Goal: Find specific page/section: Find specific page/section

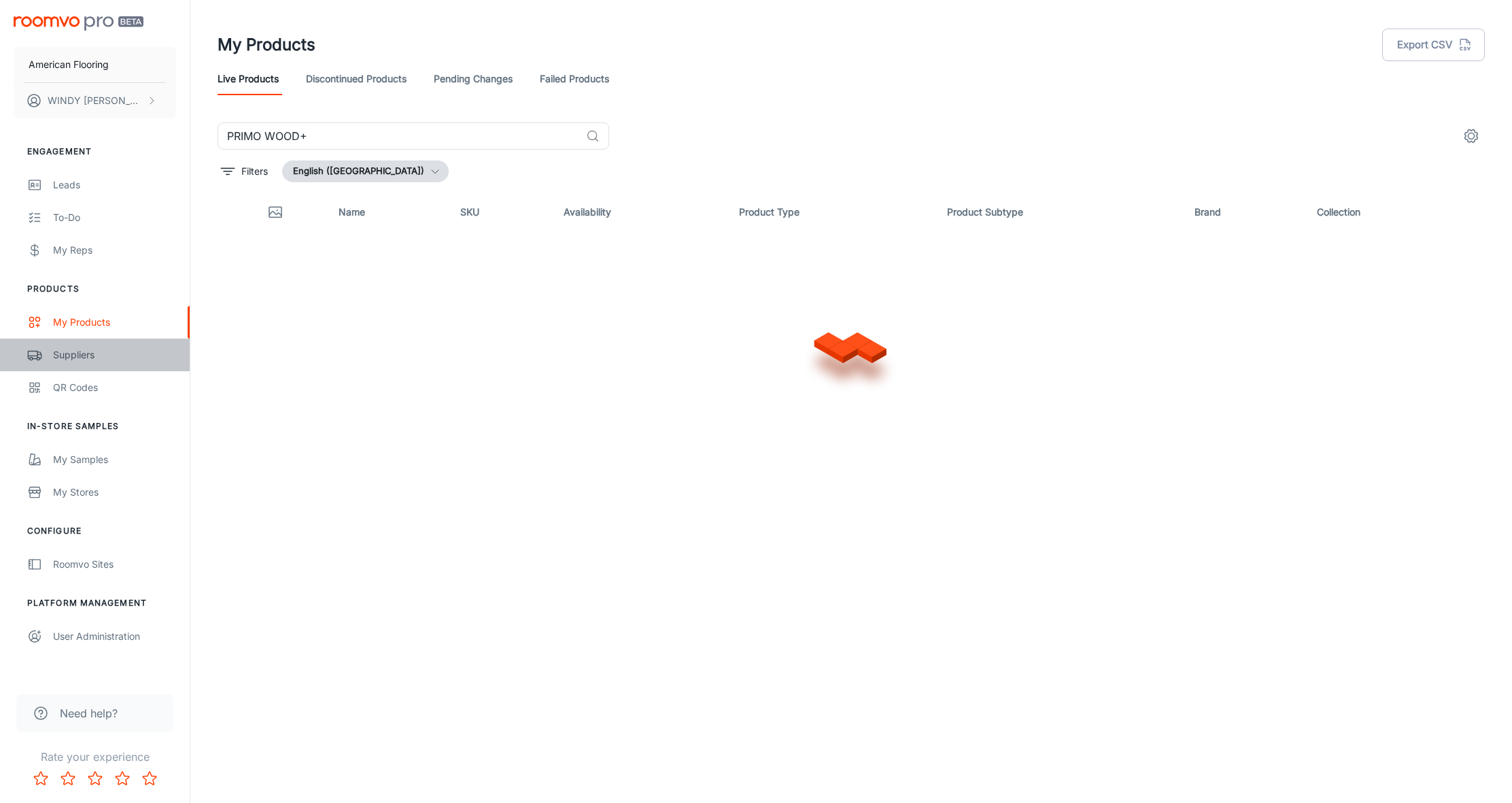
click at [79, 353] on div "Suppliers" at bounding box center [114, 355] width 123 height 15
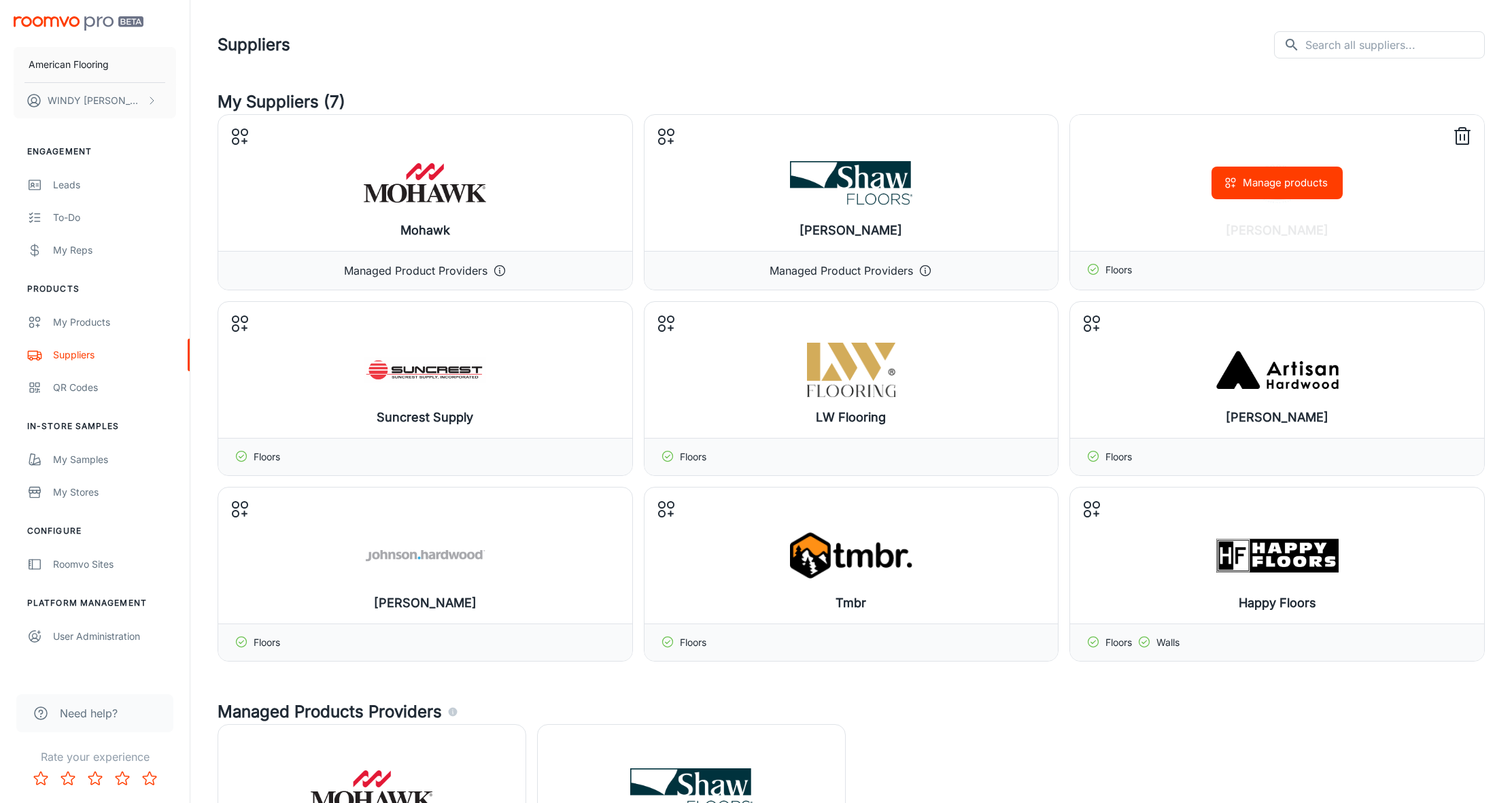
click at [1164, 207] on div "Manage products" at bounding box center [1277, 182] width 414 height 136
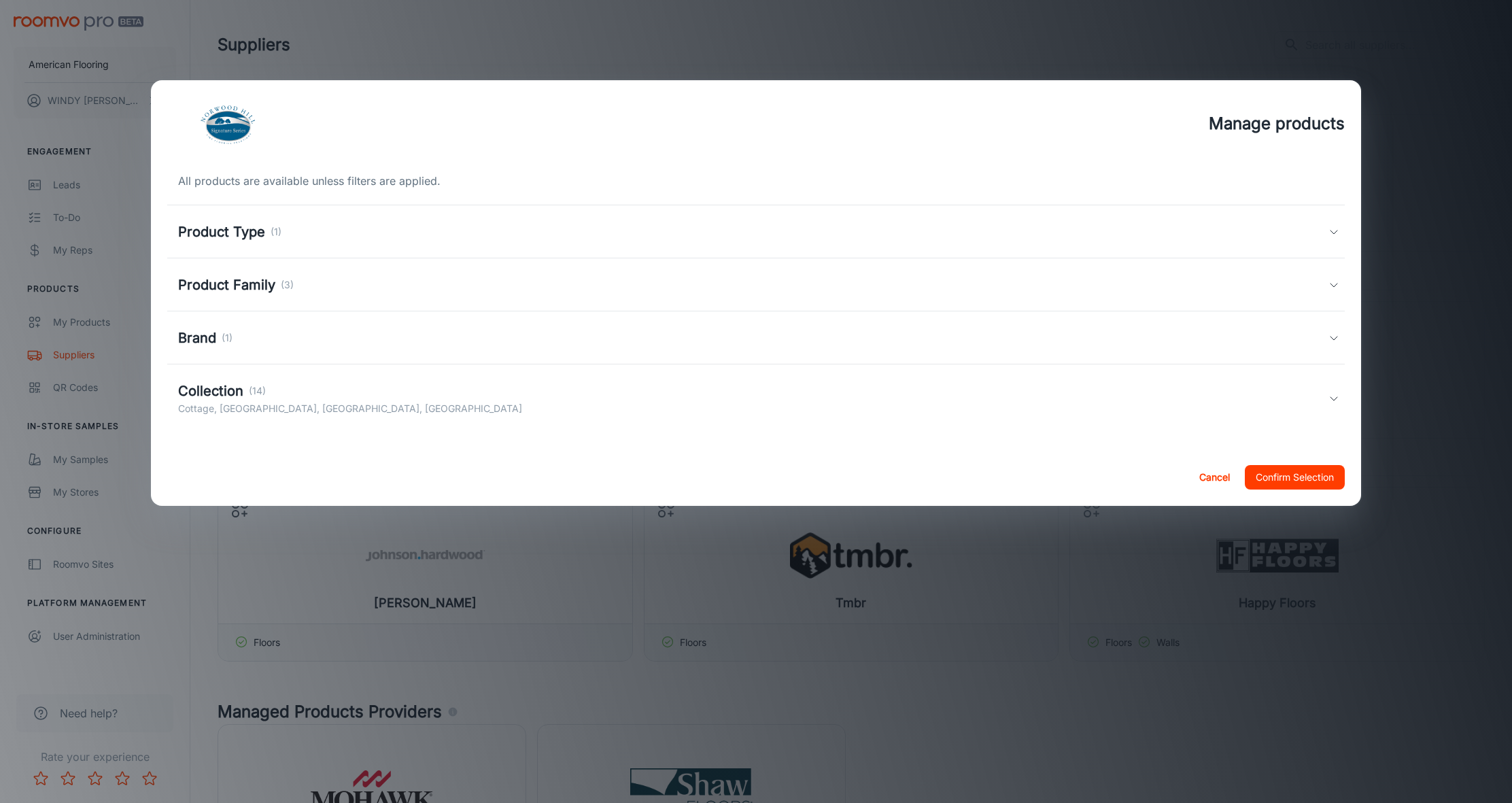
click at [1331, 397] on polyline at bounding box center [1333, 399] width 6 height 4
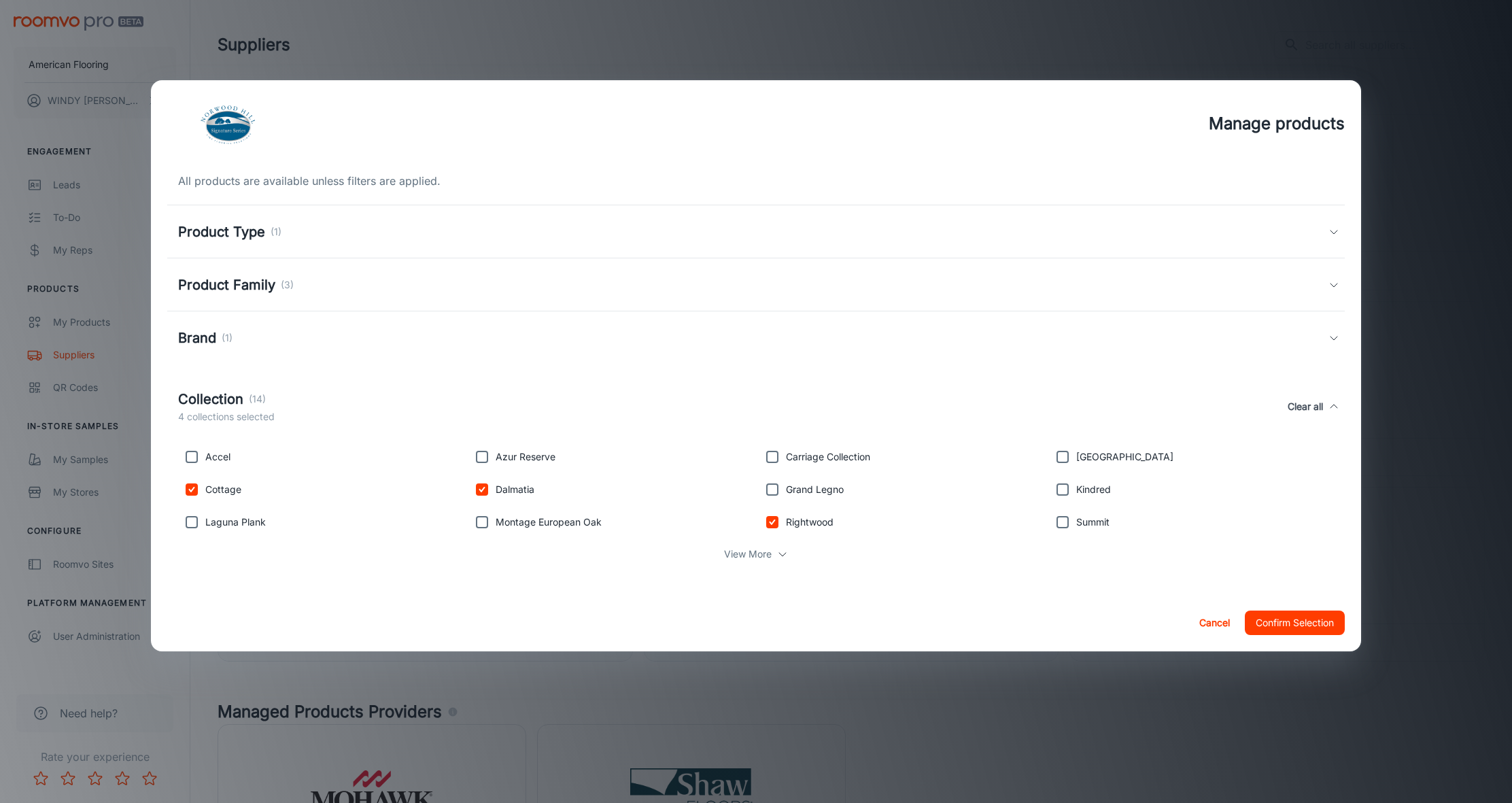
click at [764, 552] on p "View More" at bounding box center [747, 554] width 47 height 15
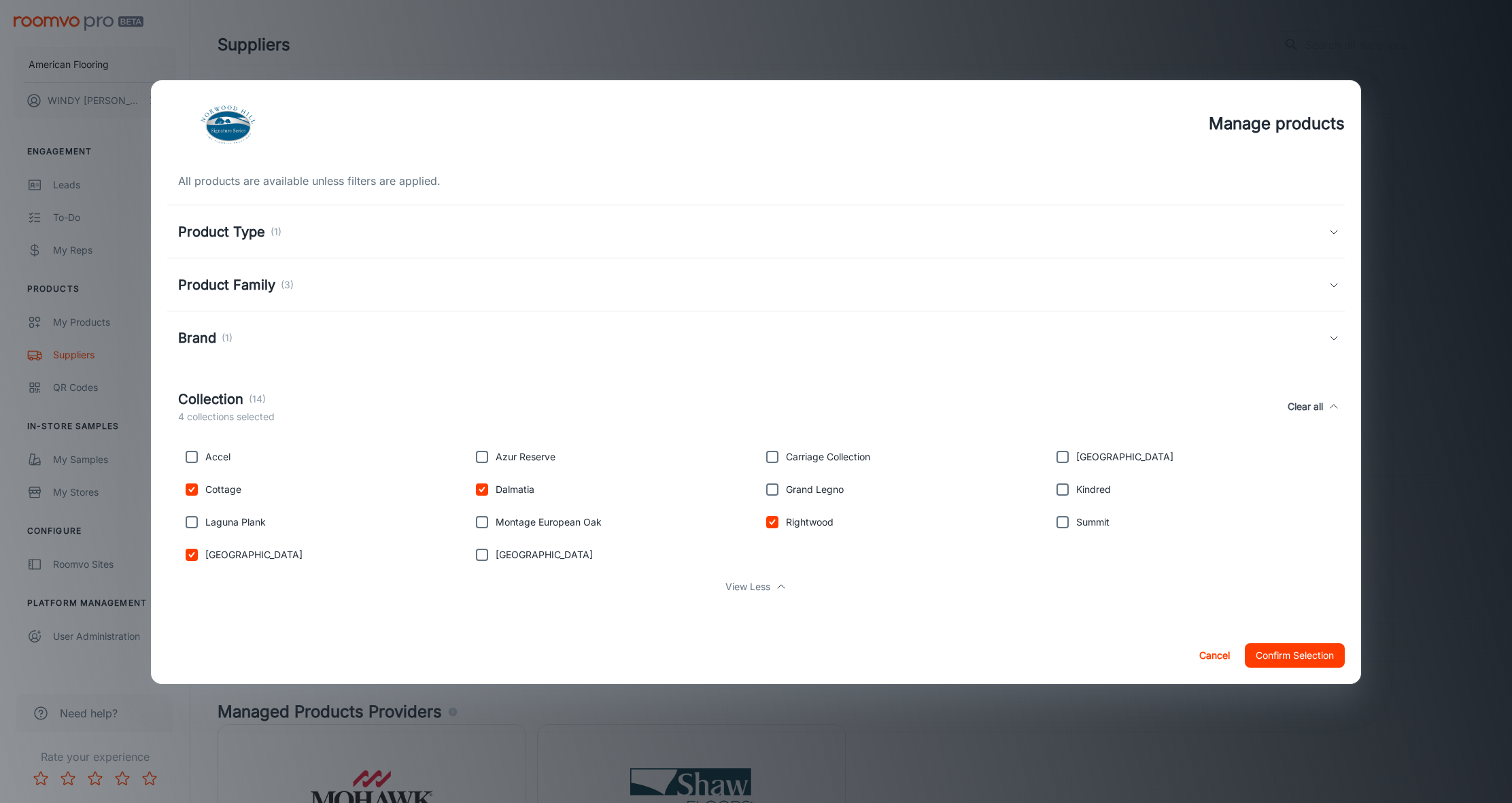
click at [1331, 231] on polyline at bounding box center [1333, 232] width 6 height 4
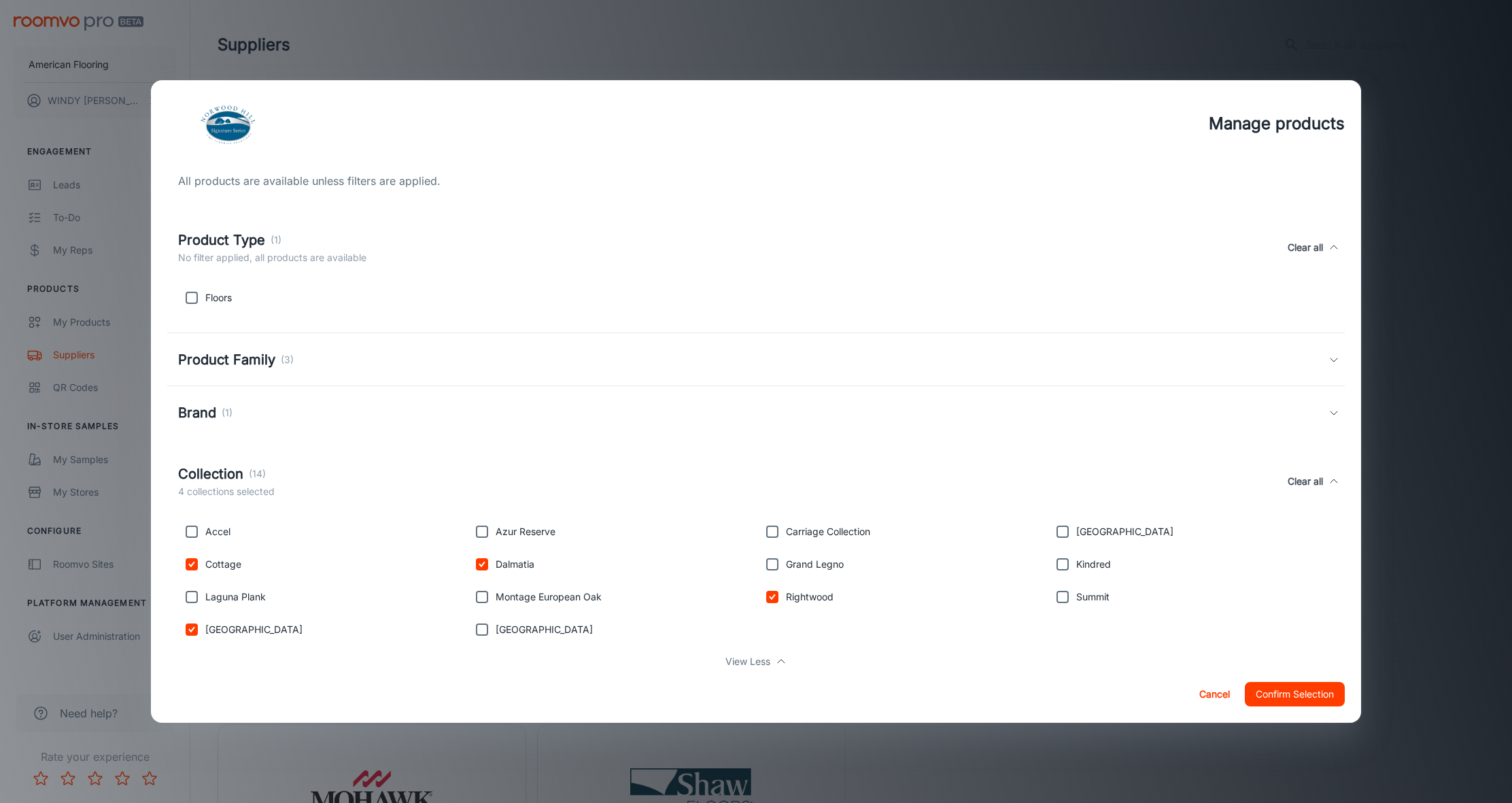
click at [1333, 359] on icon at bounding box center [1333, 360] width 11 height 11
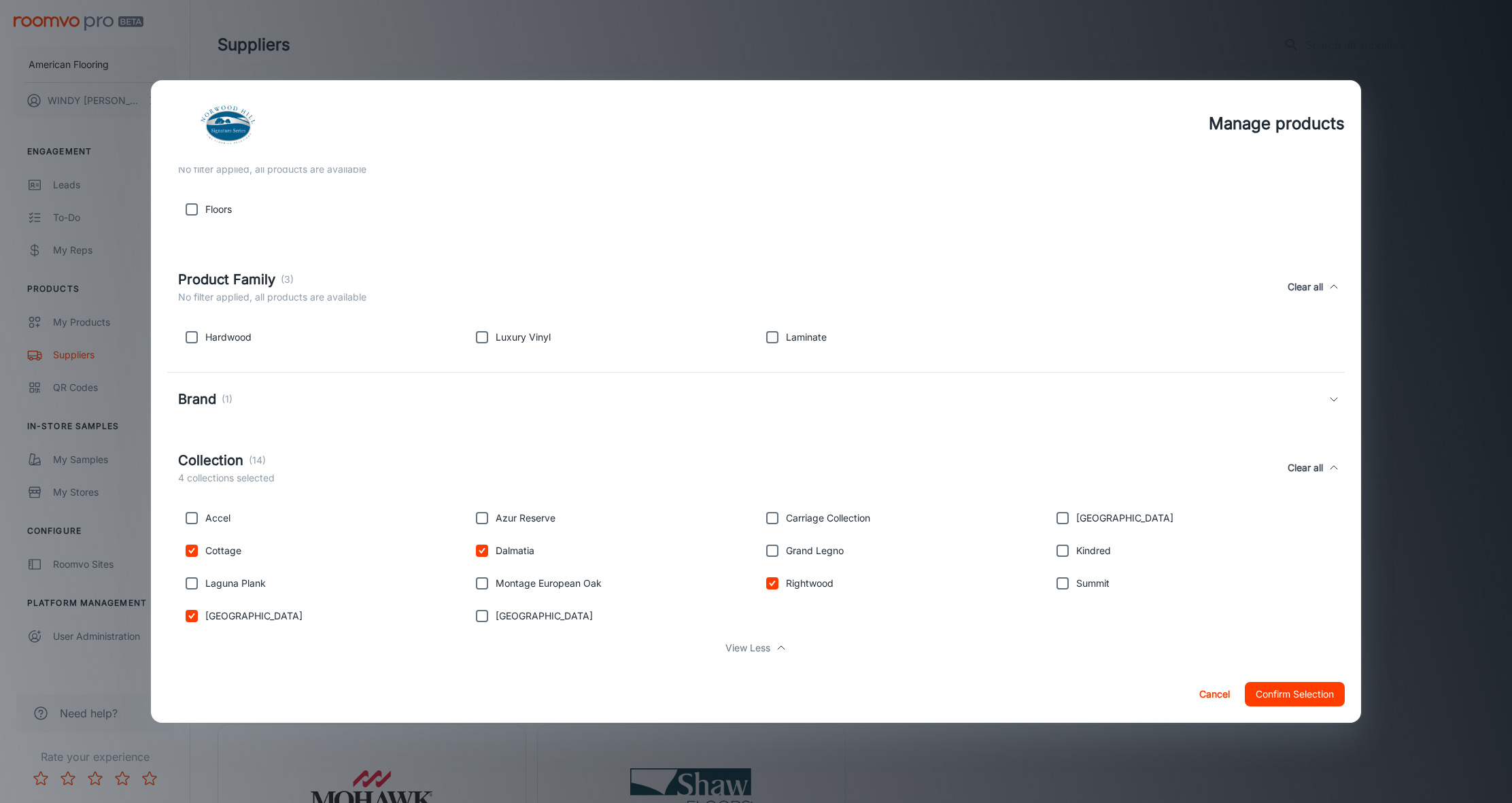
scroll to position [89, 0]
click at [1205, 695] on button "Cancel" at bounding box center [1215, 694] width 44 height 25
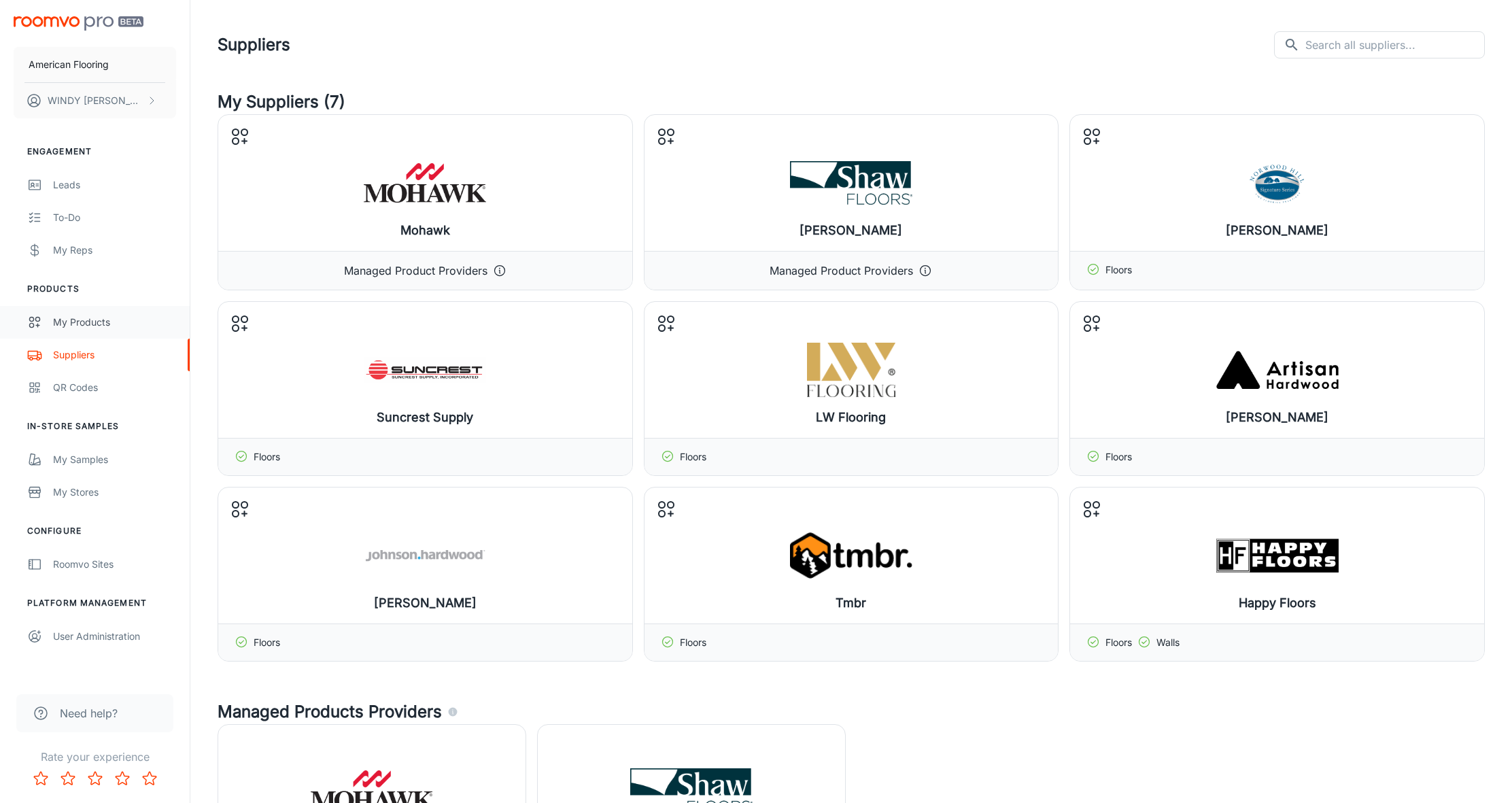
click at [77, 322] on div "My Products" at bounding box center [114, 322] width 123 height 15
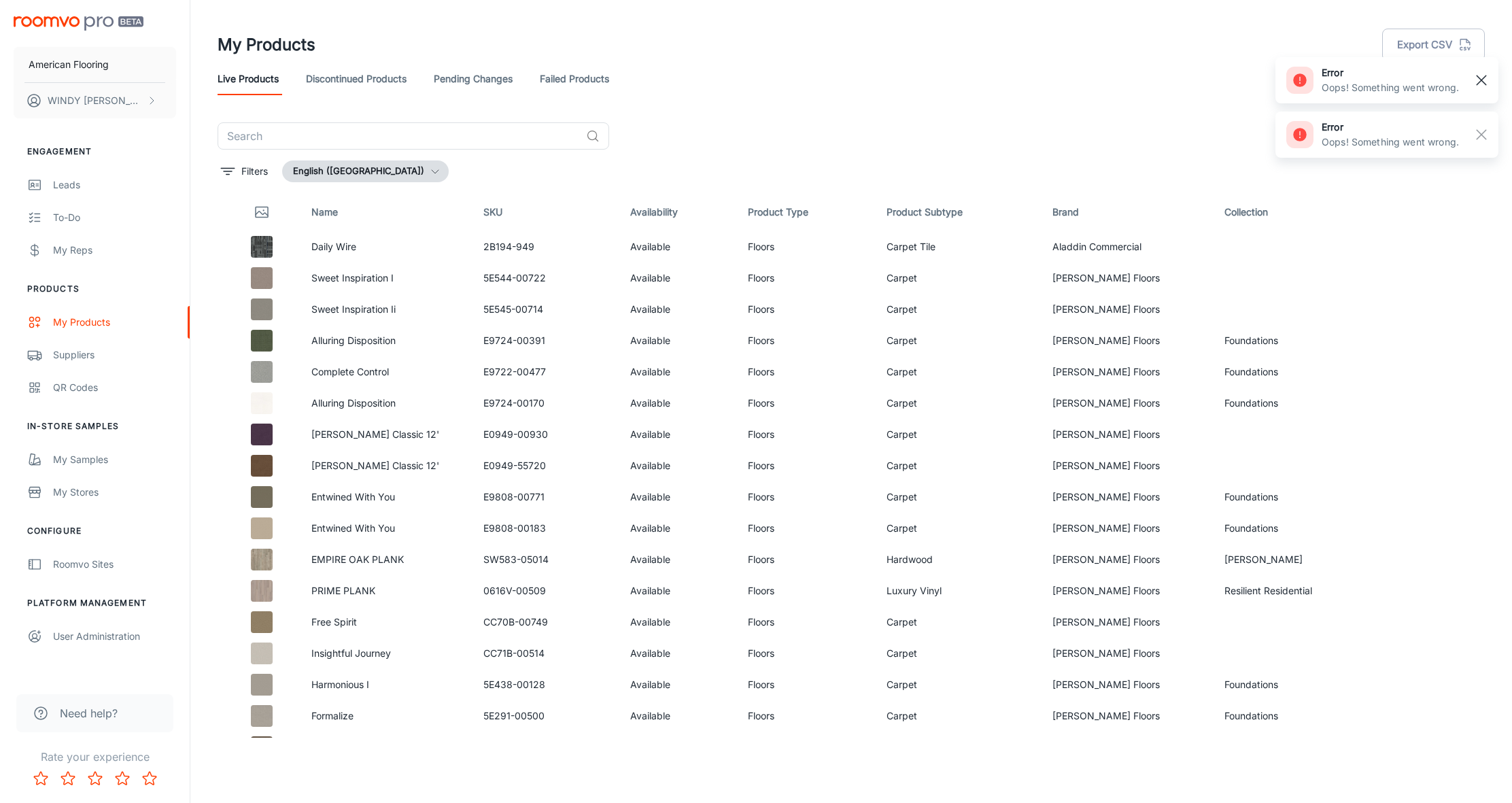
click at [1484, 77] on line "button" at bounding box center [1481, 80] width 9 height 9
click at [1483, 77] on rect "button" at bounding box center [1481, 80] width 16 height 16
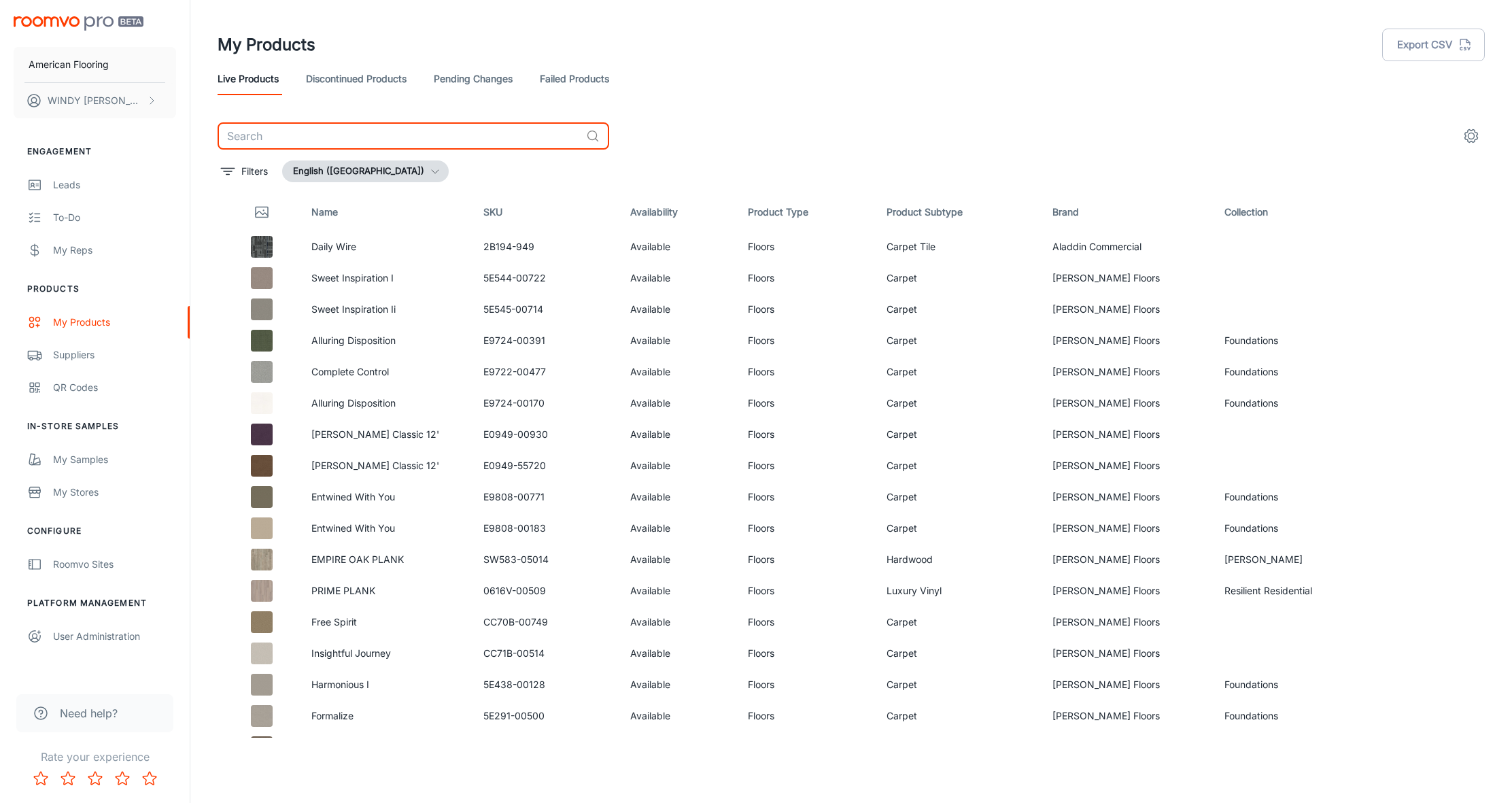
click at [377, 135] on input "text" at bounding box center [399, 136] width 363 height 27
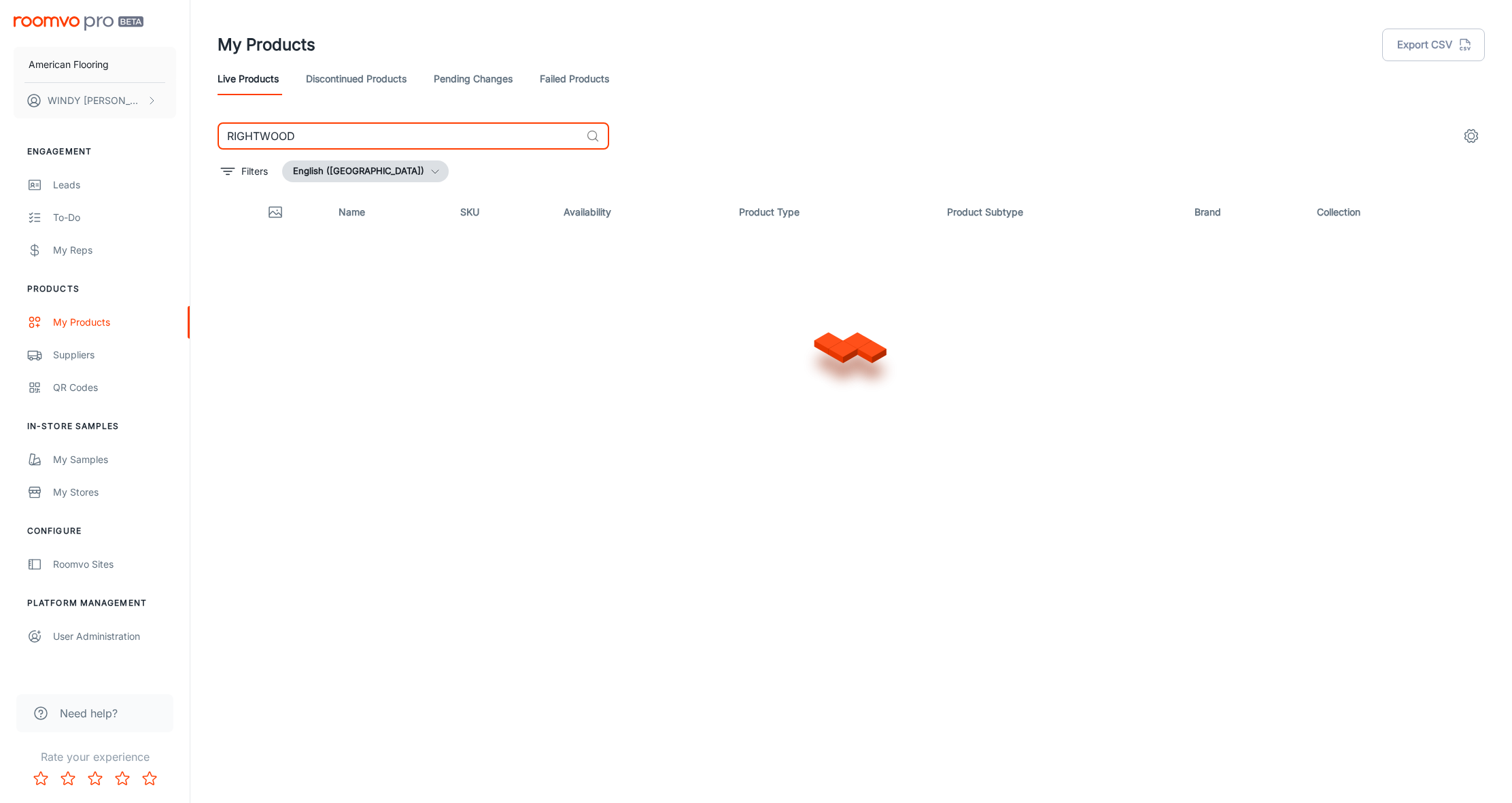
type input "RIGHTWOOD"
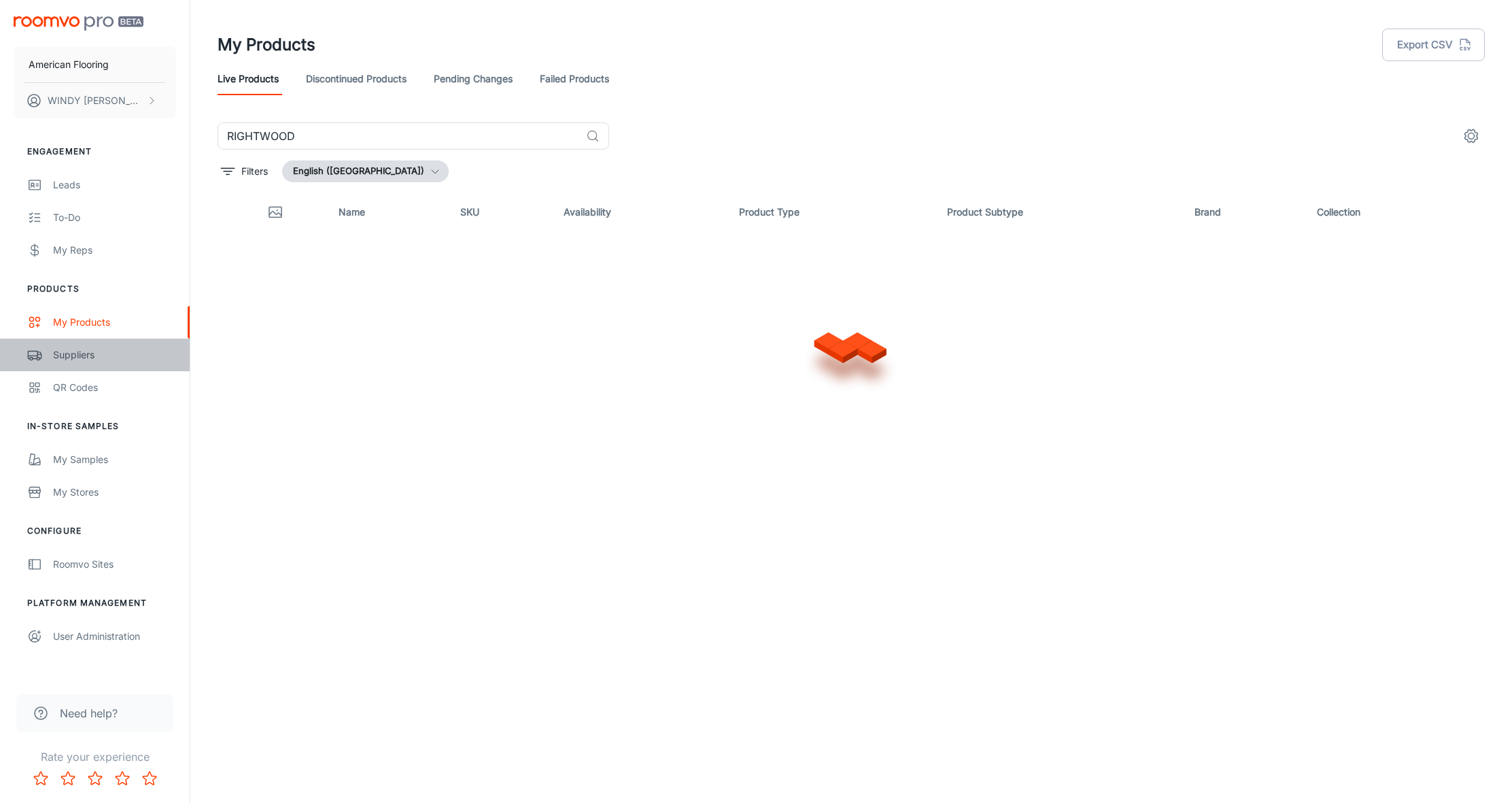
click at [80, 356] on div "Suppliers" at bounding box center [114, 355] width 123 height 15
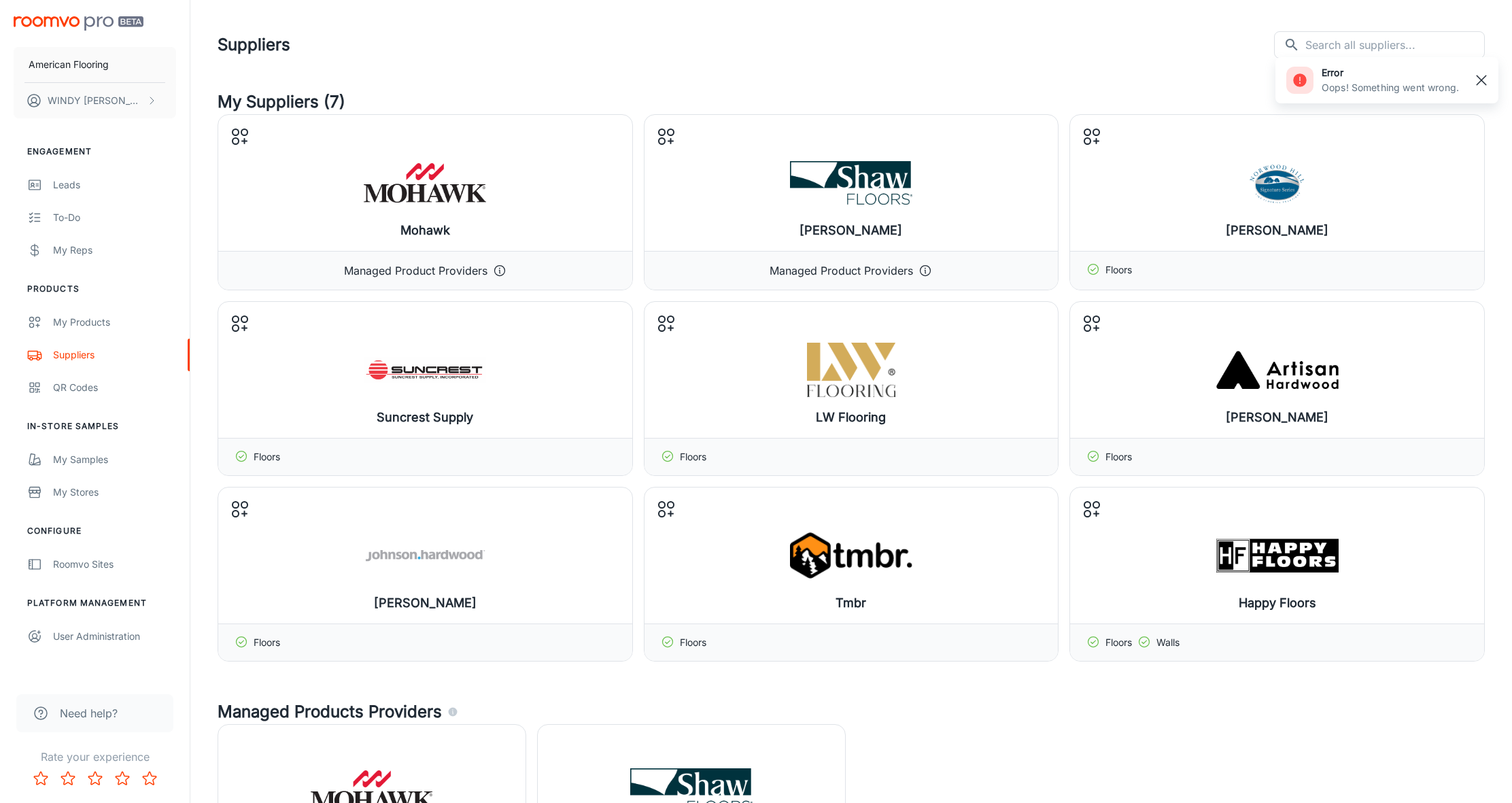
click at [1485, 82] on rect "button" at bounding box center [1481, 80] width 16 height 16
click at [1326, 44] on input "text" at bounding box center [1394, 45] width 180 height 27
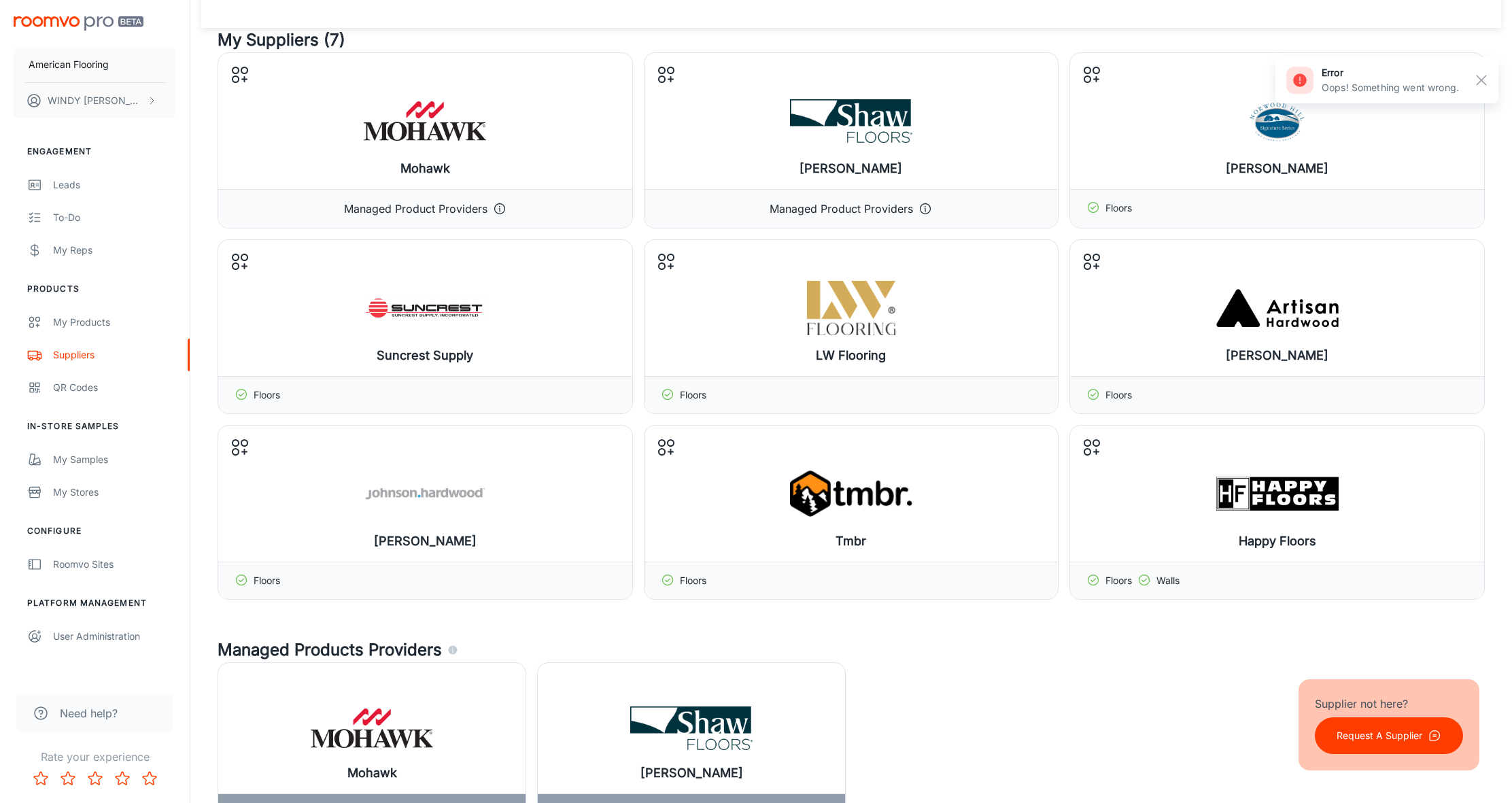
scroll to position [64, 0]
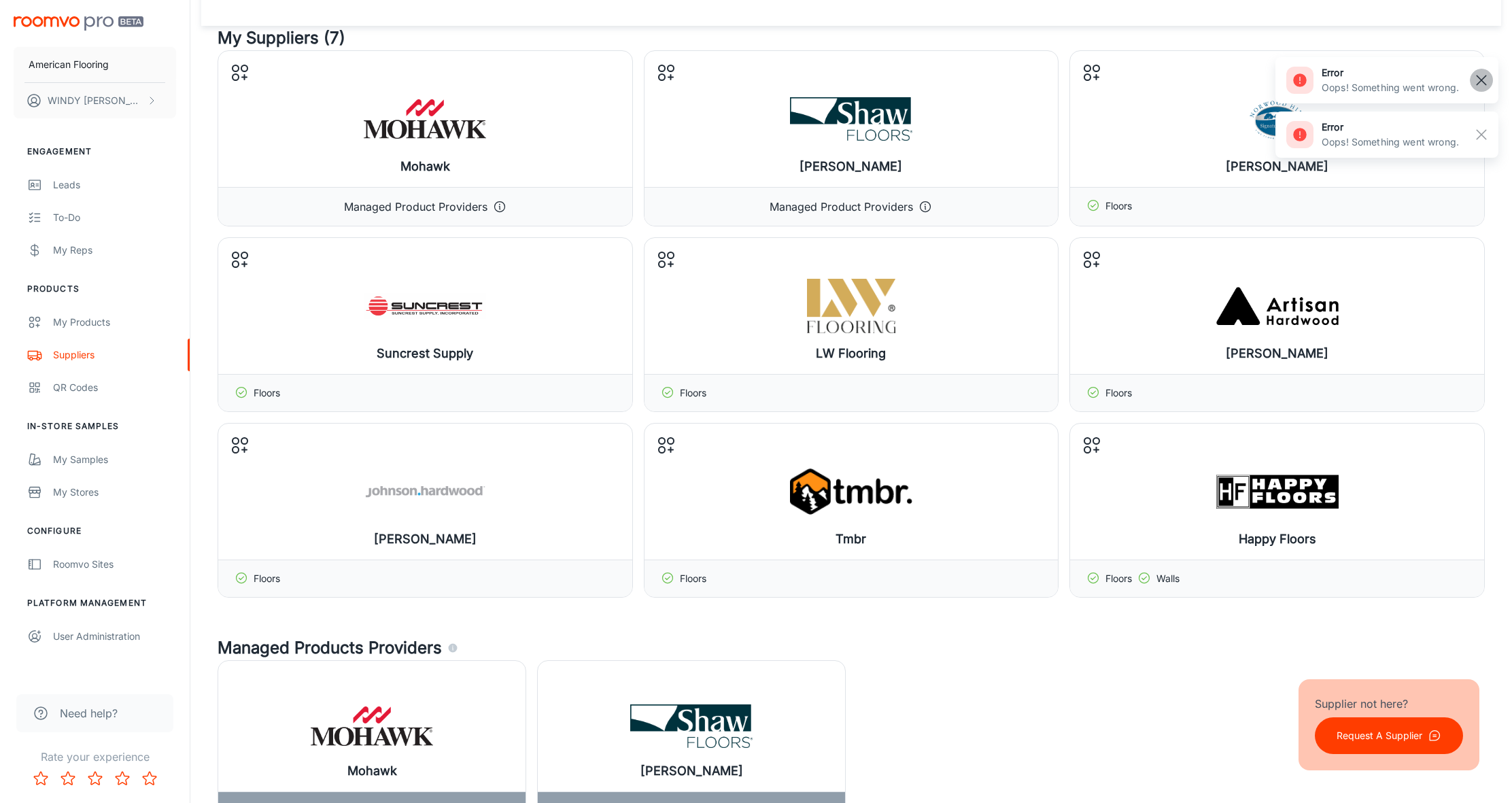
click at [1480, 78] on line "button" at bounding box center [1481, 80] width 9 height 9
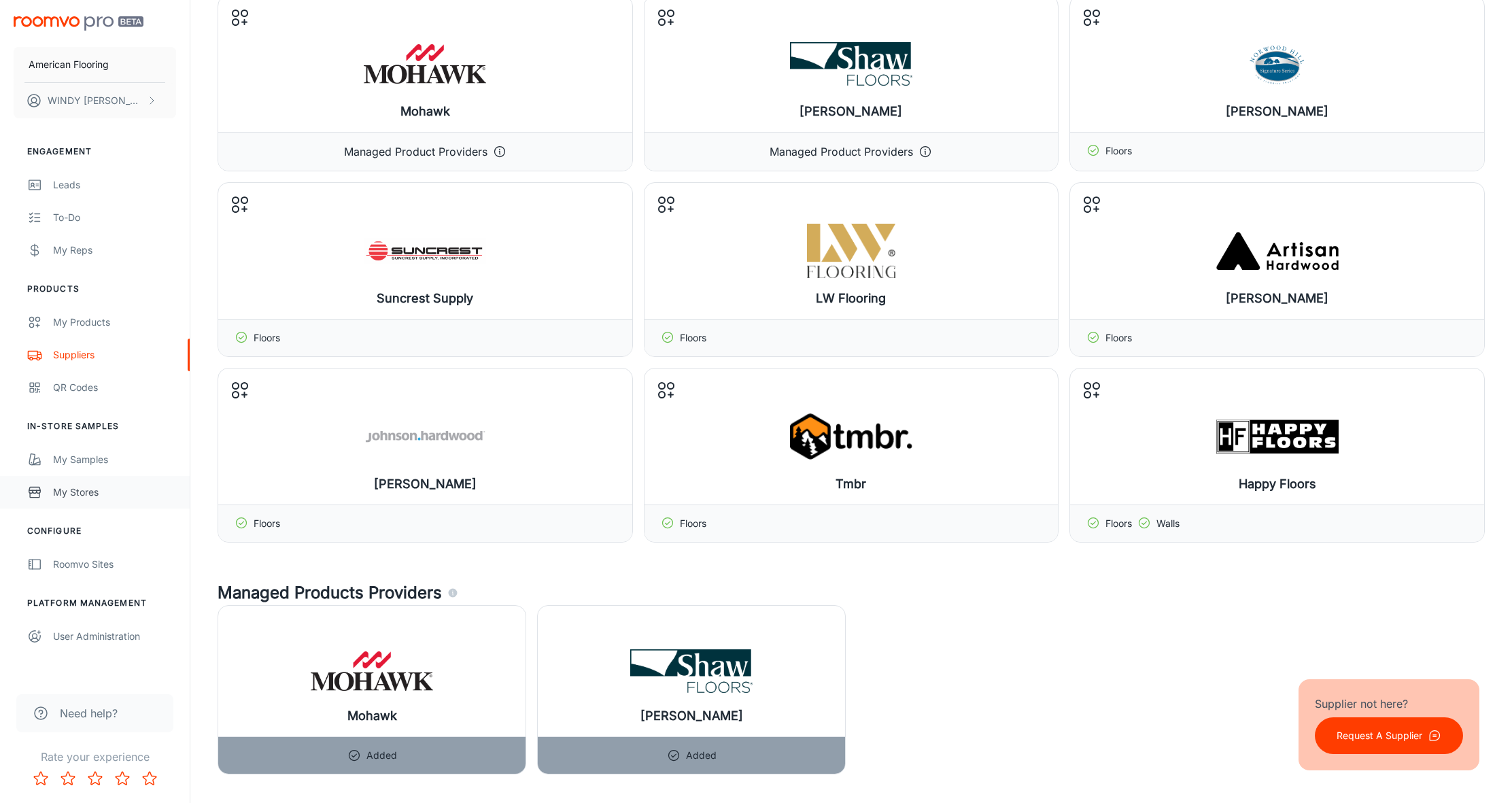
scroll to position [0, 0]
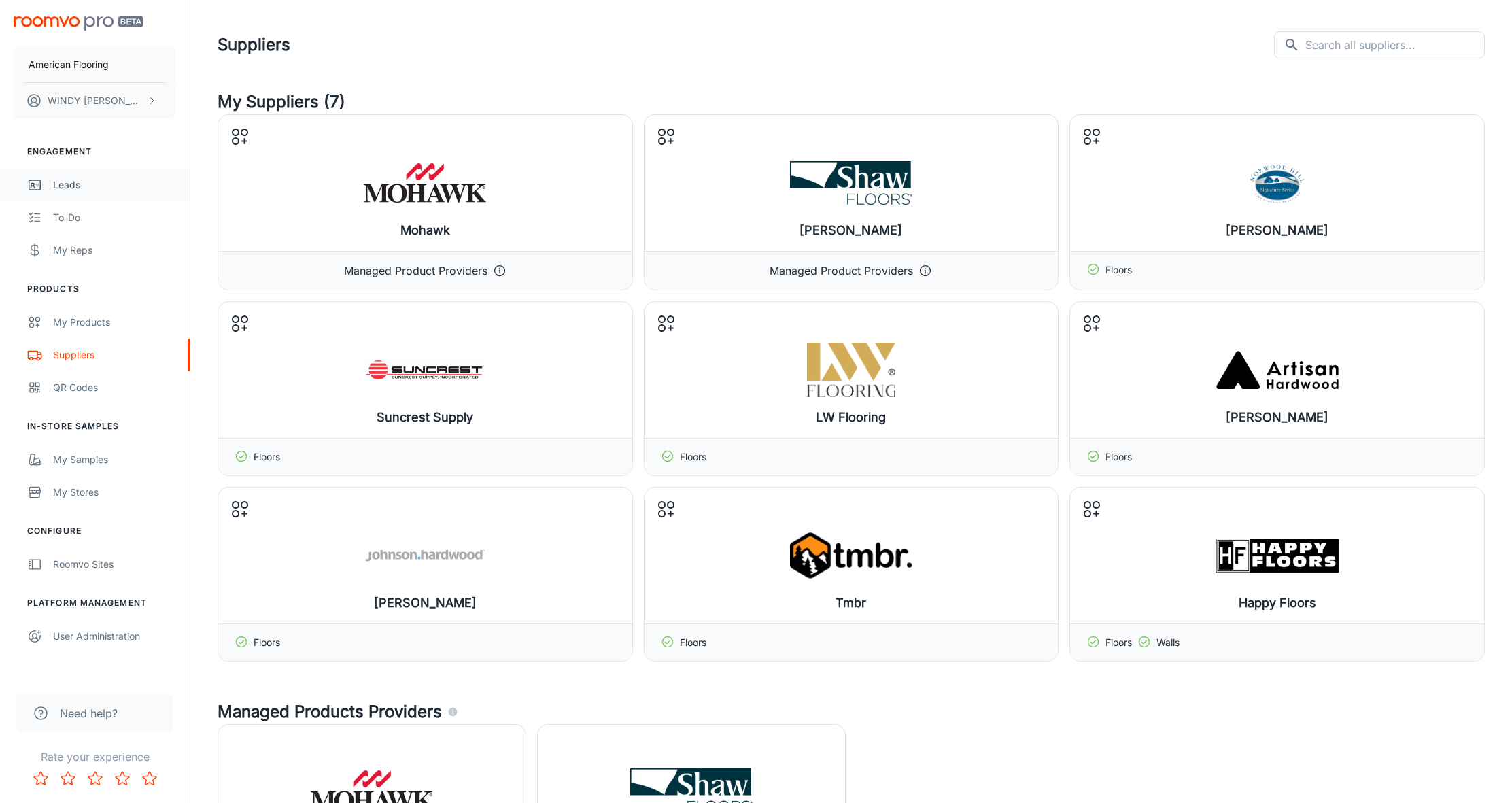
click at [59, 183] on div "Leads" at bounding box center [114, 185] width 123 height 15
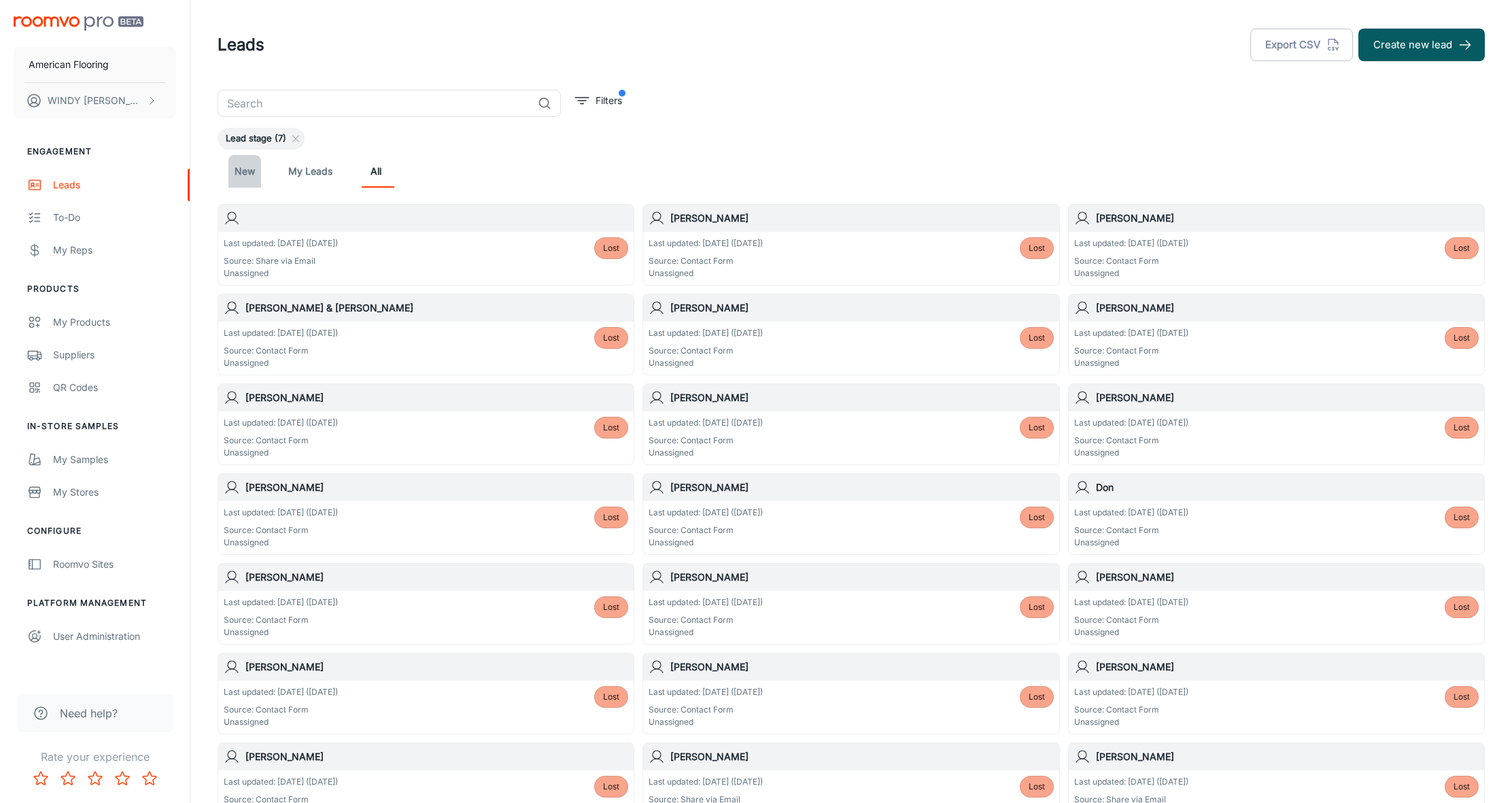
click at [239, 171] on link "New" at bounding box center [245, 171] width 33 height 33
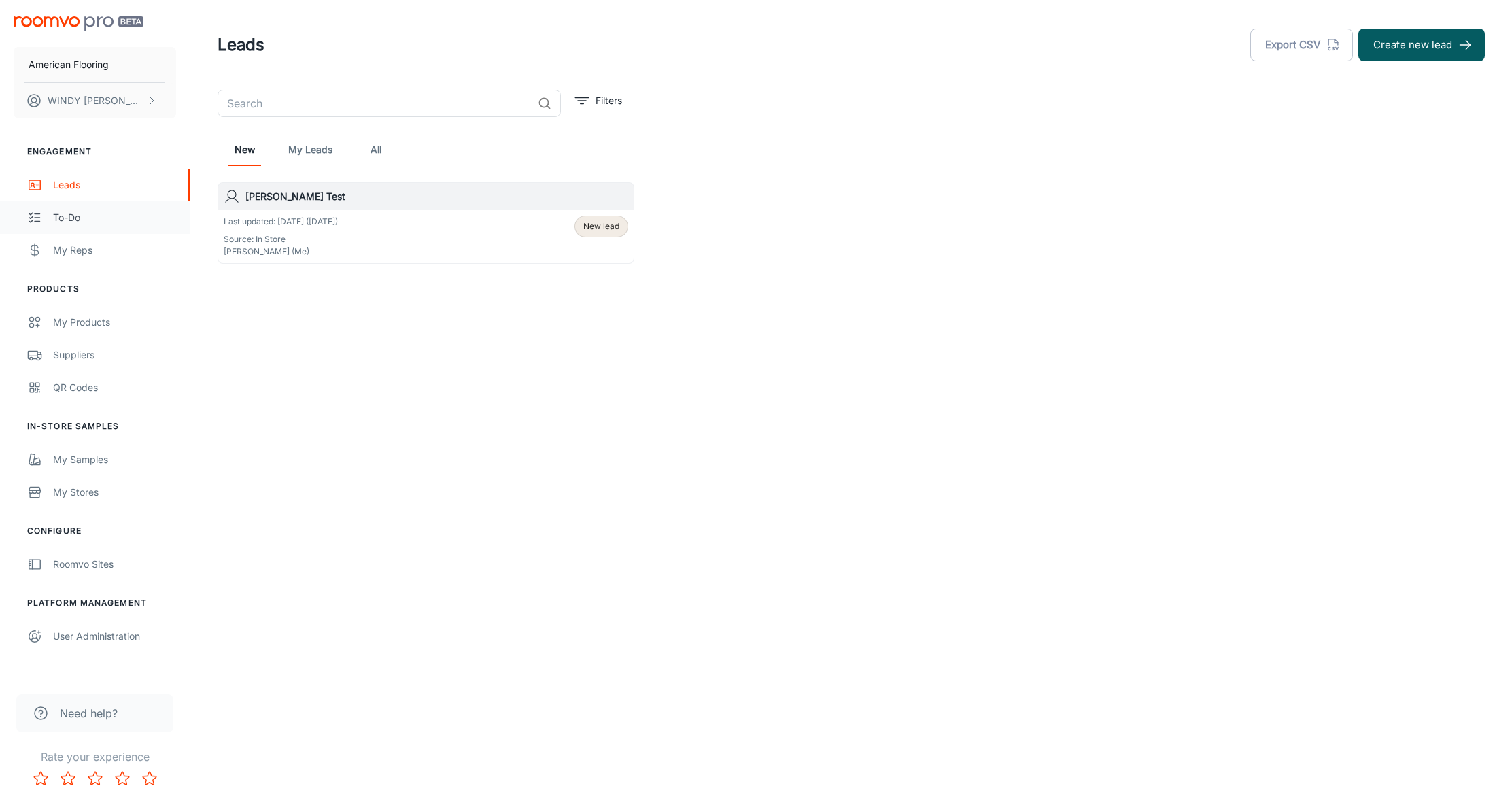
click at [73, 220] on div "To-do" at bounding box center [114, 217] width 123 height 15
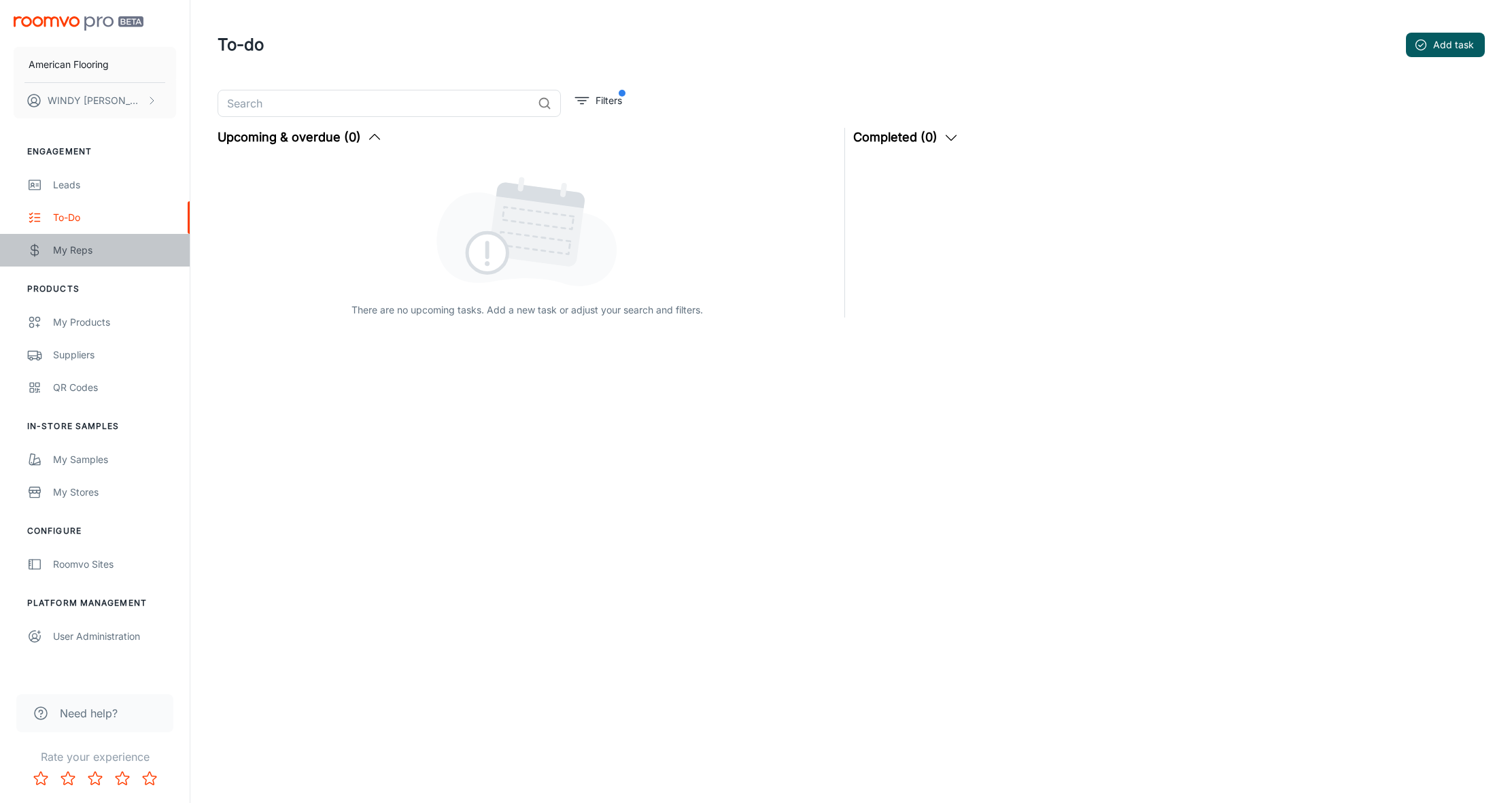
click at [61, 250] on div "My Reps" at bounding box center [114, 250] width 123 height 15
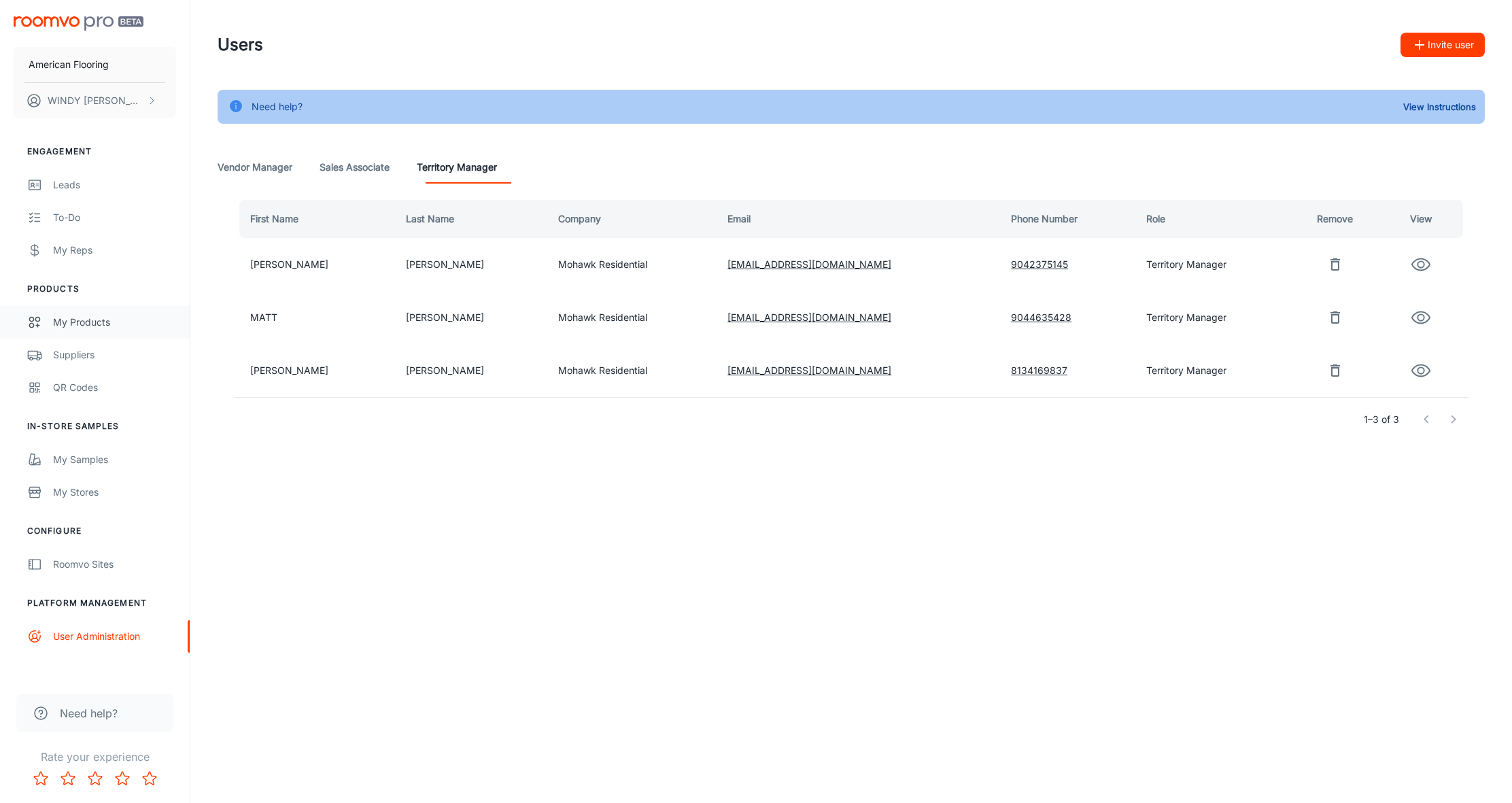
click at [82, 321] on div "My Products" at bounding box center [114, 322] width 123 height 15
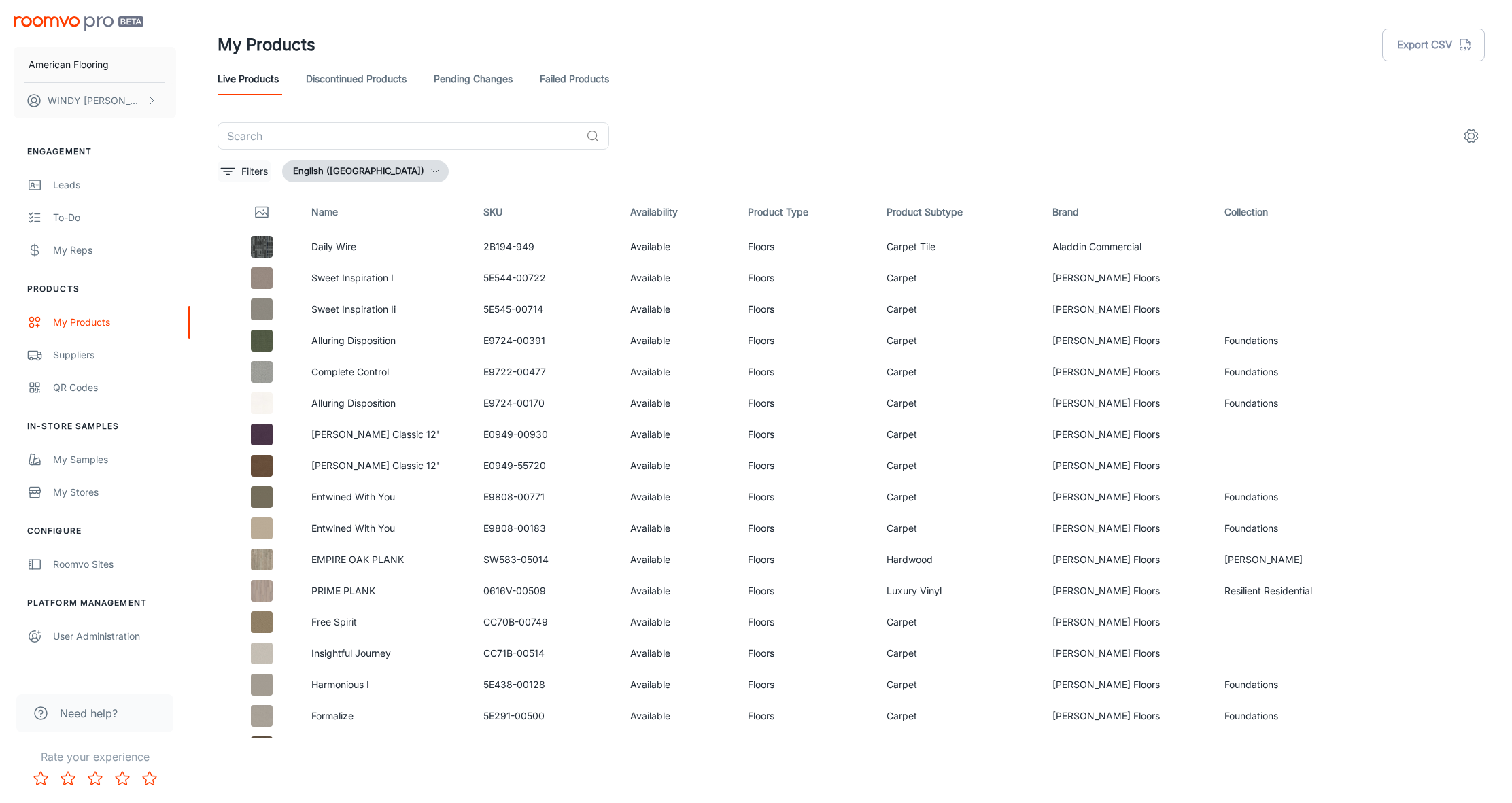
click at [231, 172] on icon "filter" at bounding box center [228, 171] width 16 height 16
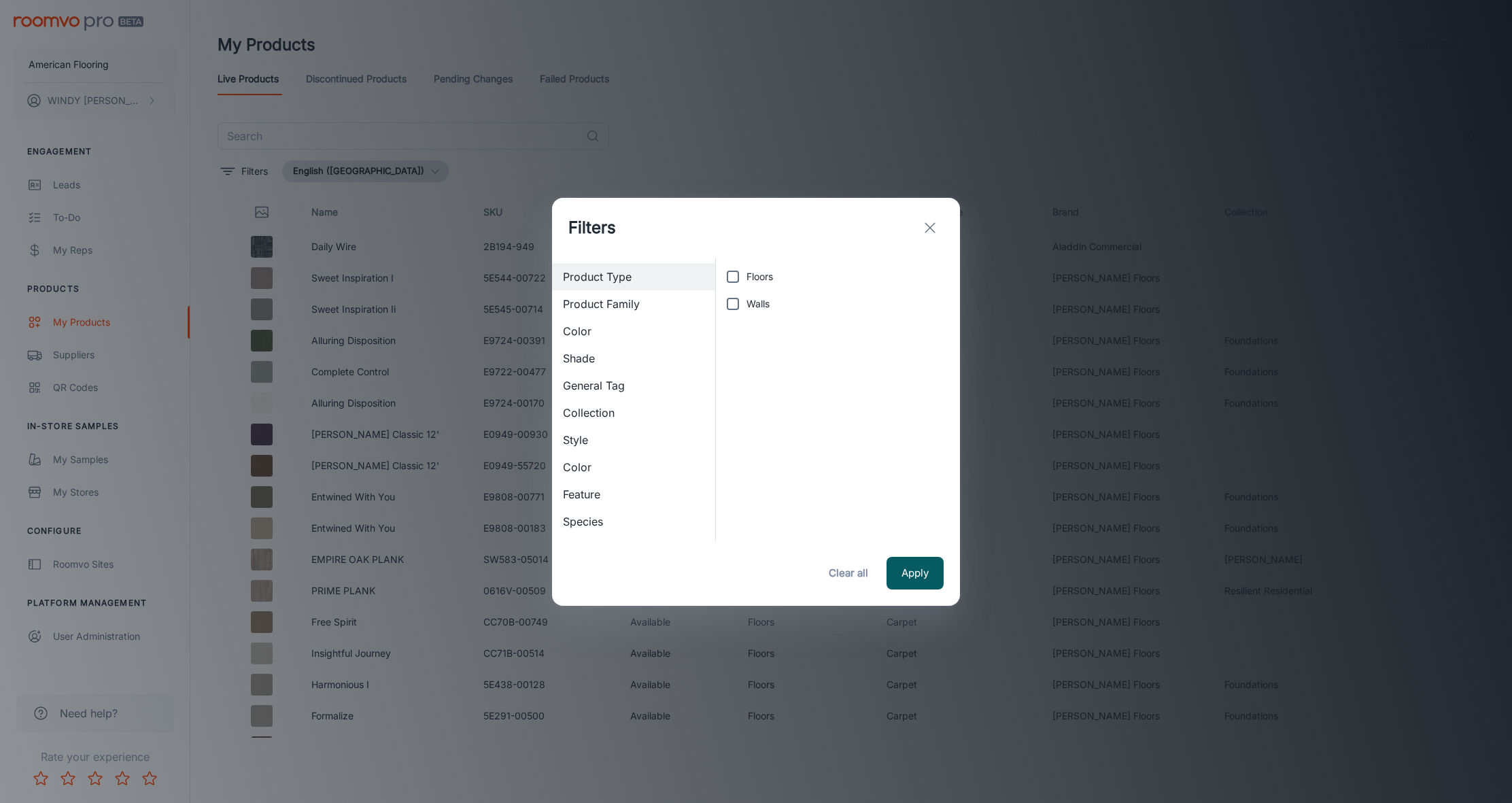
click at [575, 438] on span "Style" at bounding box center [633, 440] width 141 height 16
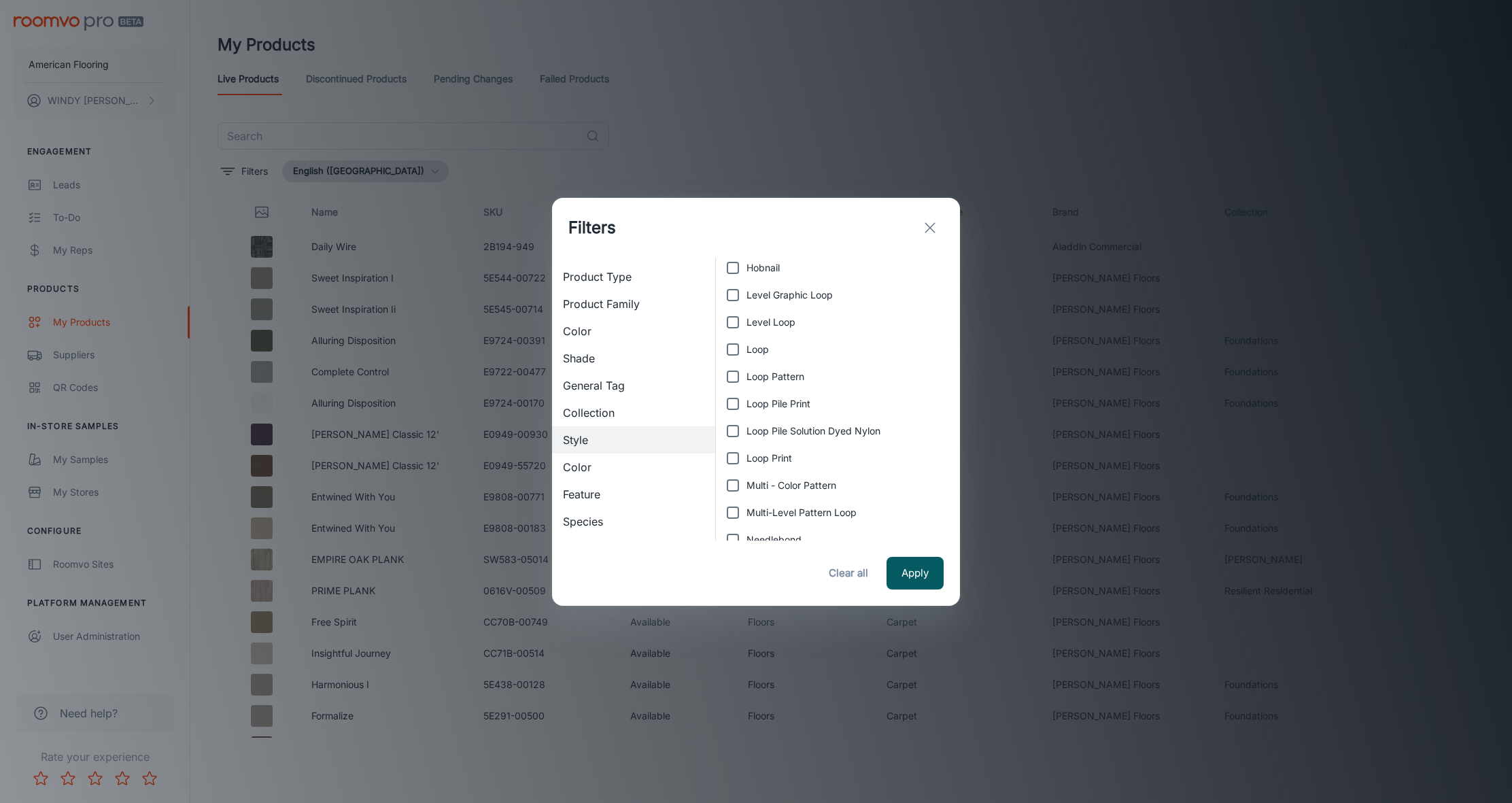
scroll to position [232, 0]
click at [592, 279] on span "Product Type" at bounding box center [633, 277] width 141 height 16
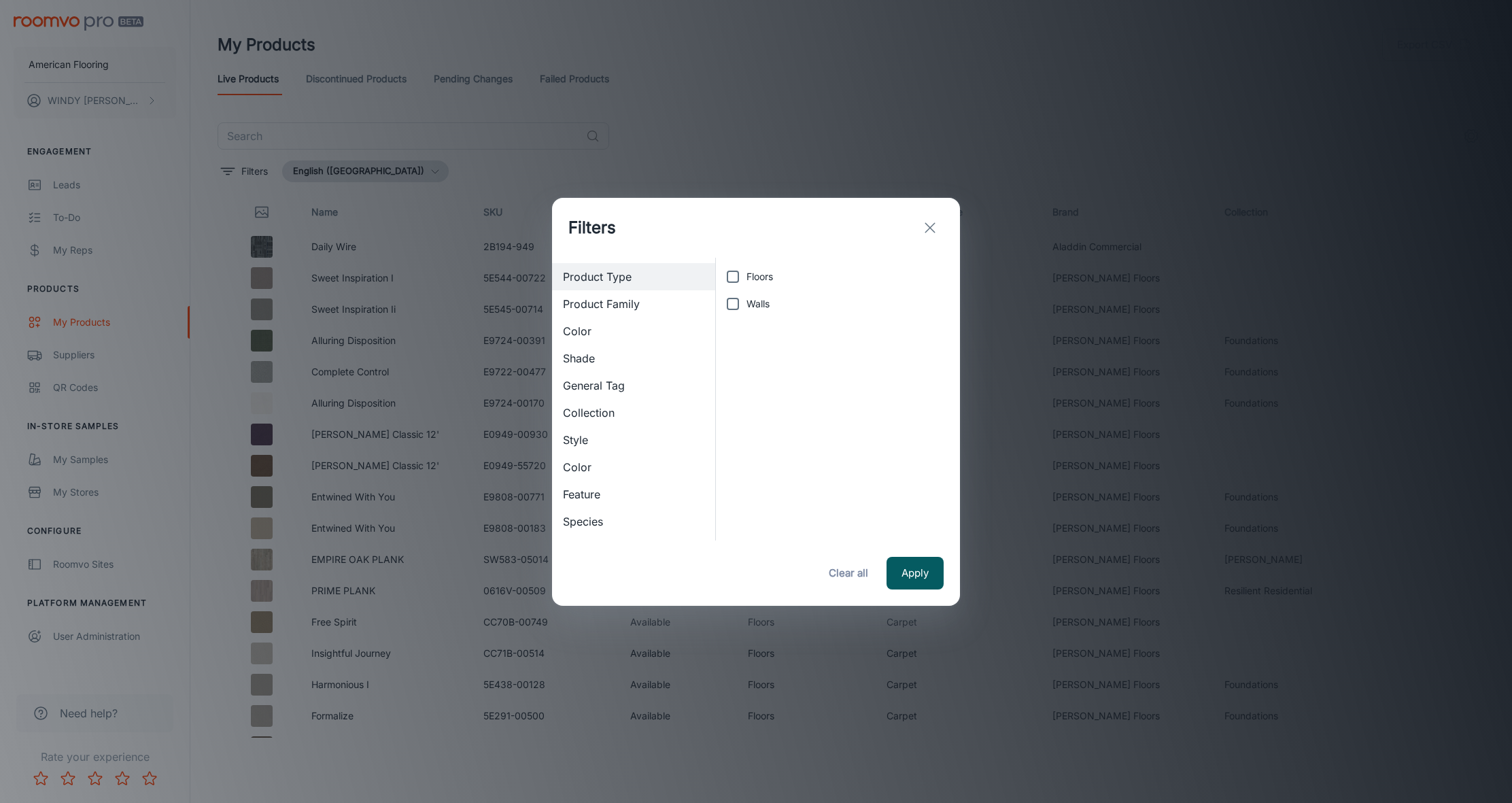
click at [729, 274] on input "Floors" at bounding box center [733, 277] width 27 height 27
click at [624, 301] on span "Product Family" at bounding box center [633, 304] width 141 height 16
checkbox input "false"
click at [732, 439] on input "Laminate" at bounding box center [733, 440] width 27 height 27
checkbox input "true"
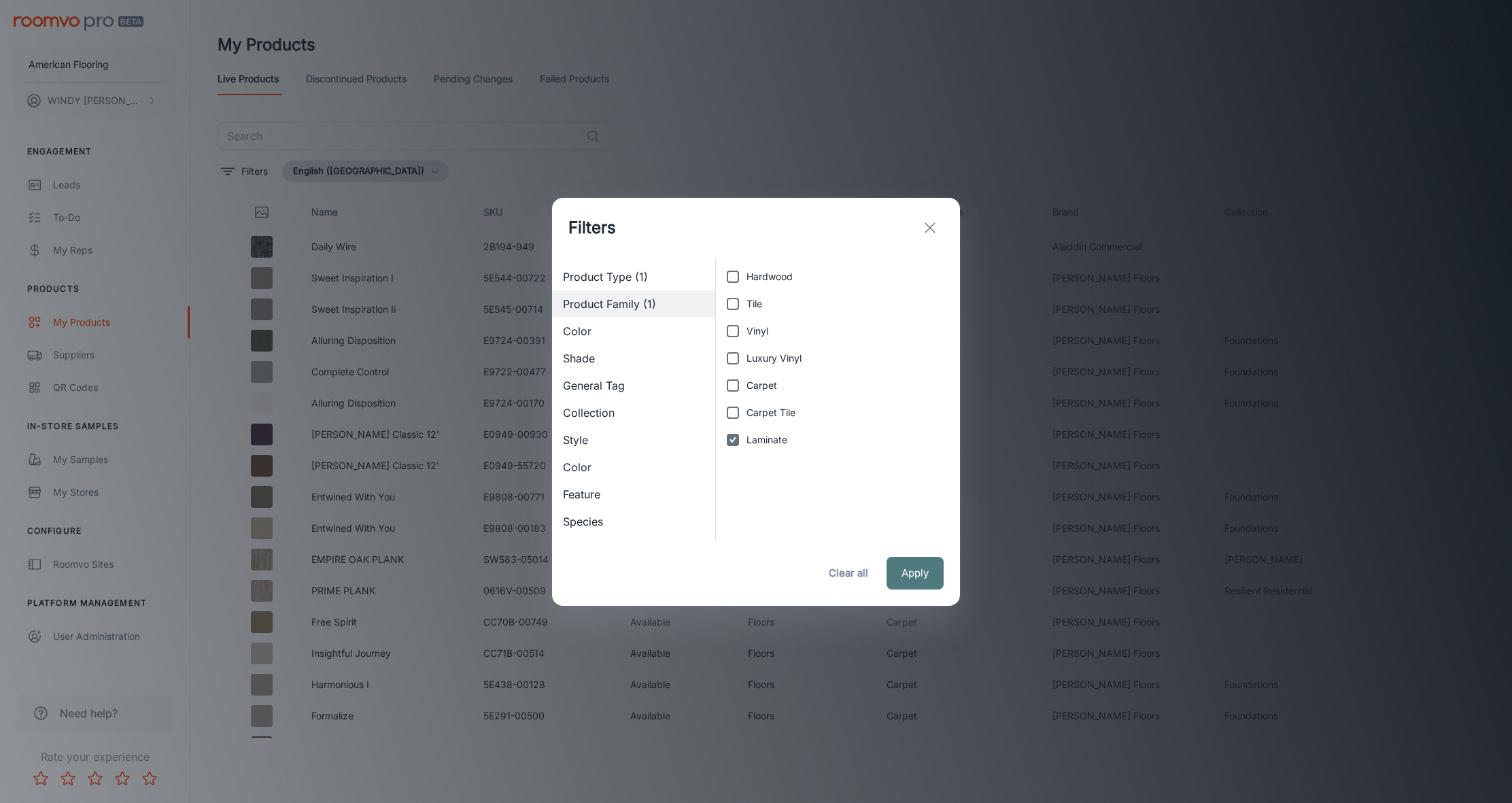
click at [917, 571] on button "Apply" at bounding box center [915, 573] width 57 height 33
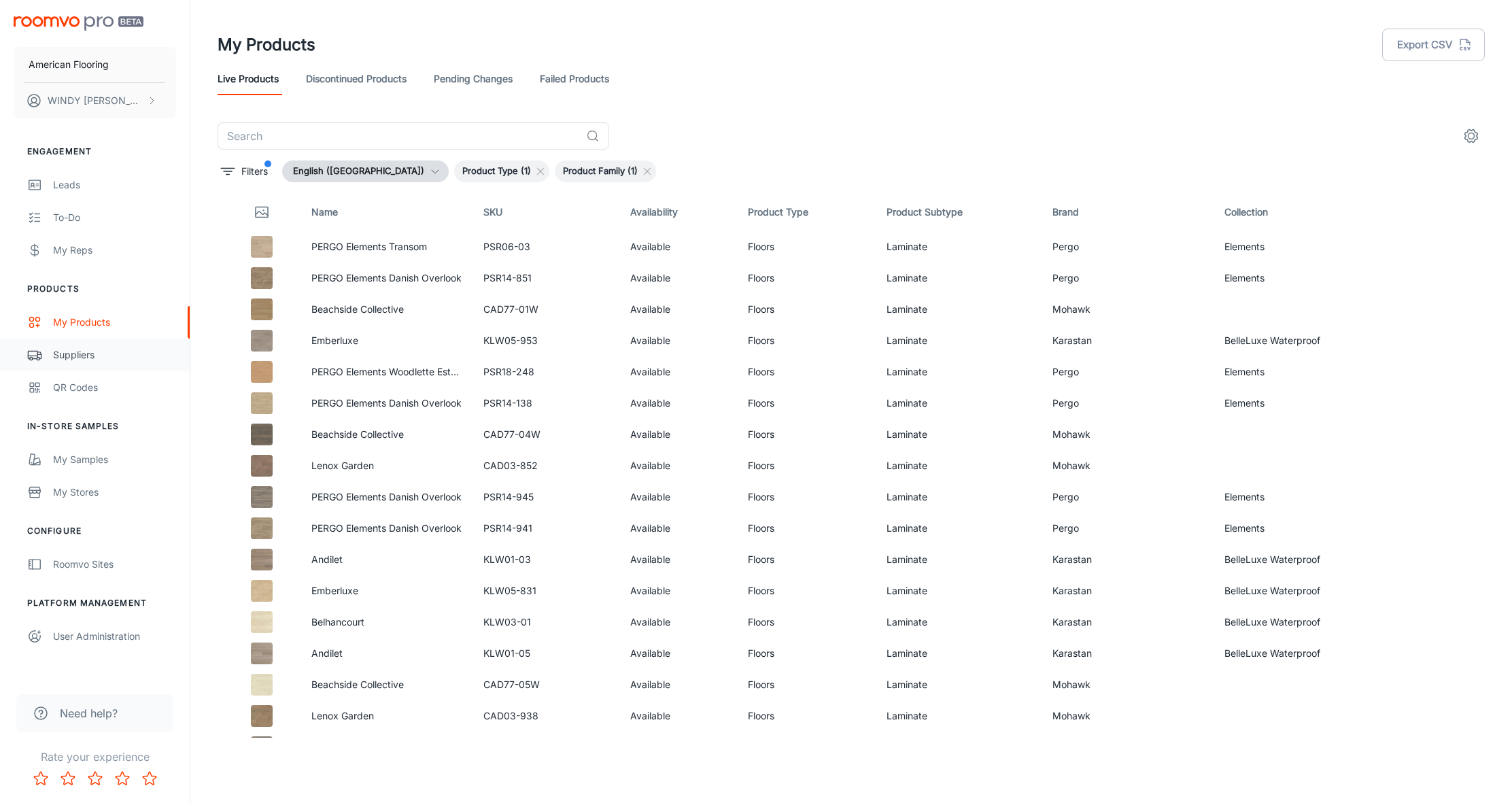
click at [81, 352] on div "Suppliers" at bounding box center [114, 355] width 123 height 15
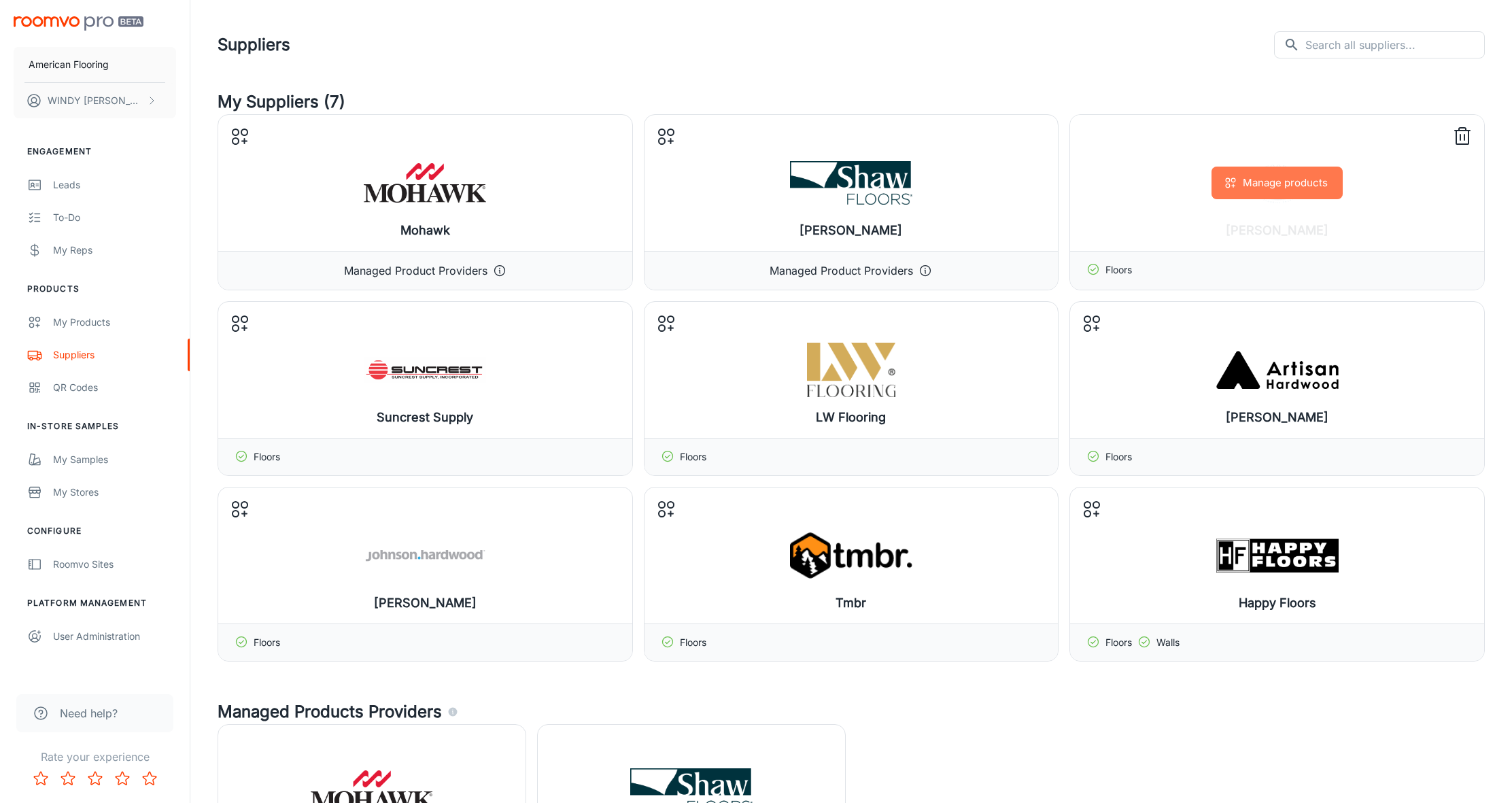
click at [1262, 180] on button "Manage products" at bounding box center [1277, 183] width 131 height 33
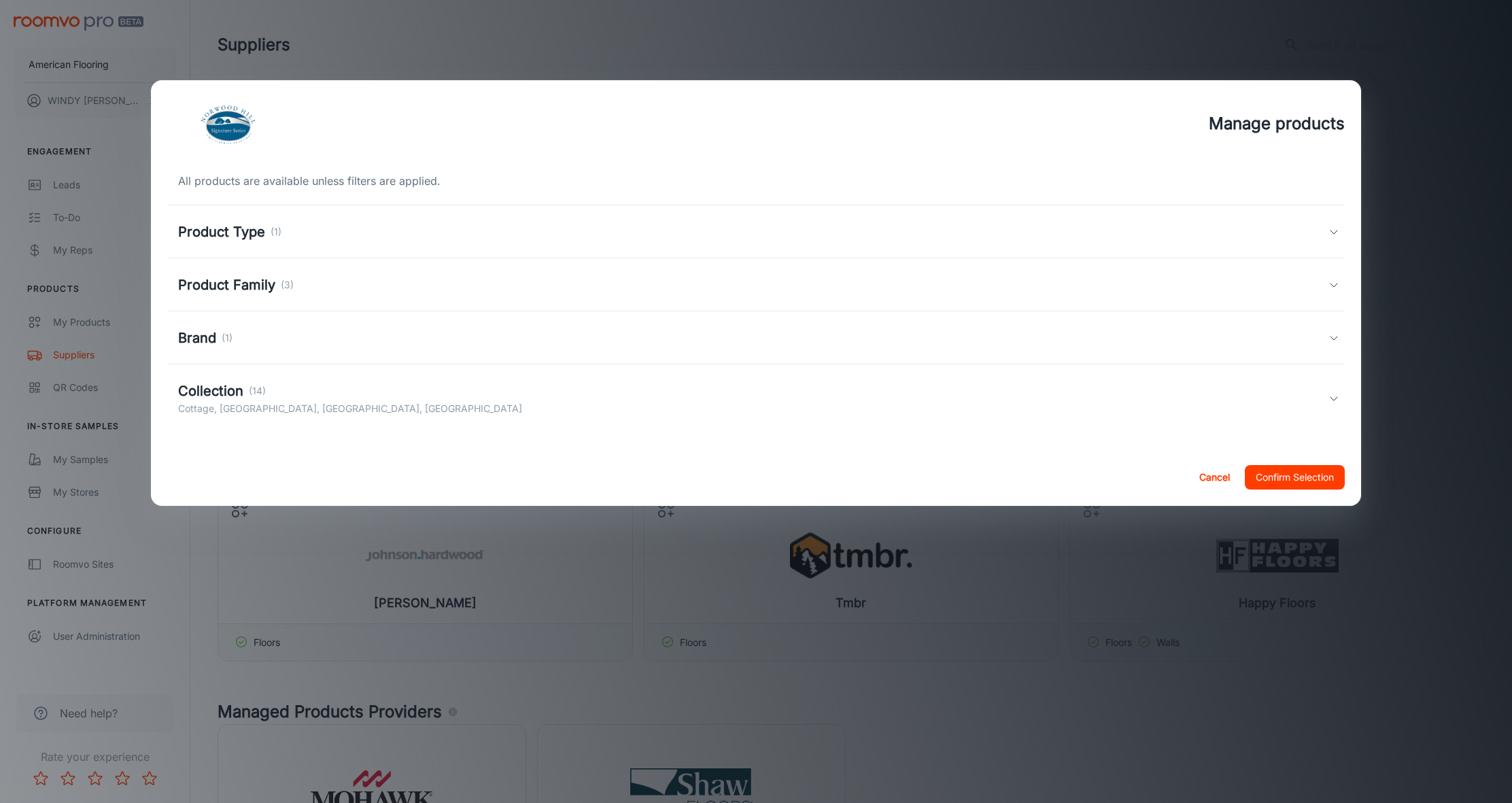
click at [1332, 232] on icon at bounding box center [1333, 232] width 11 height 11
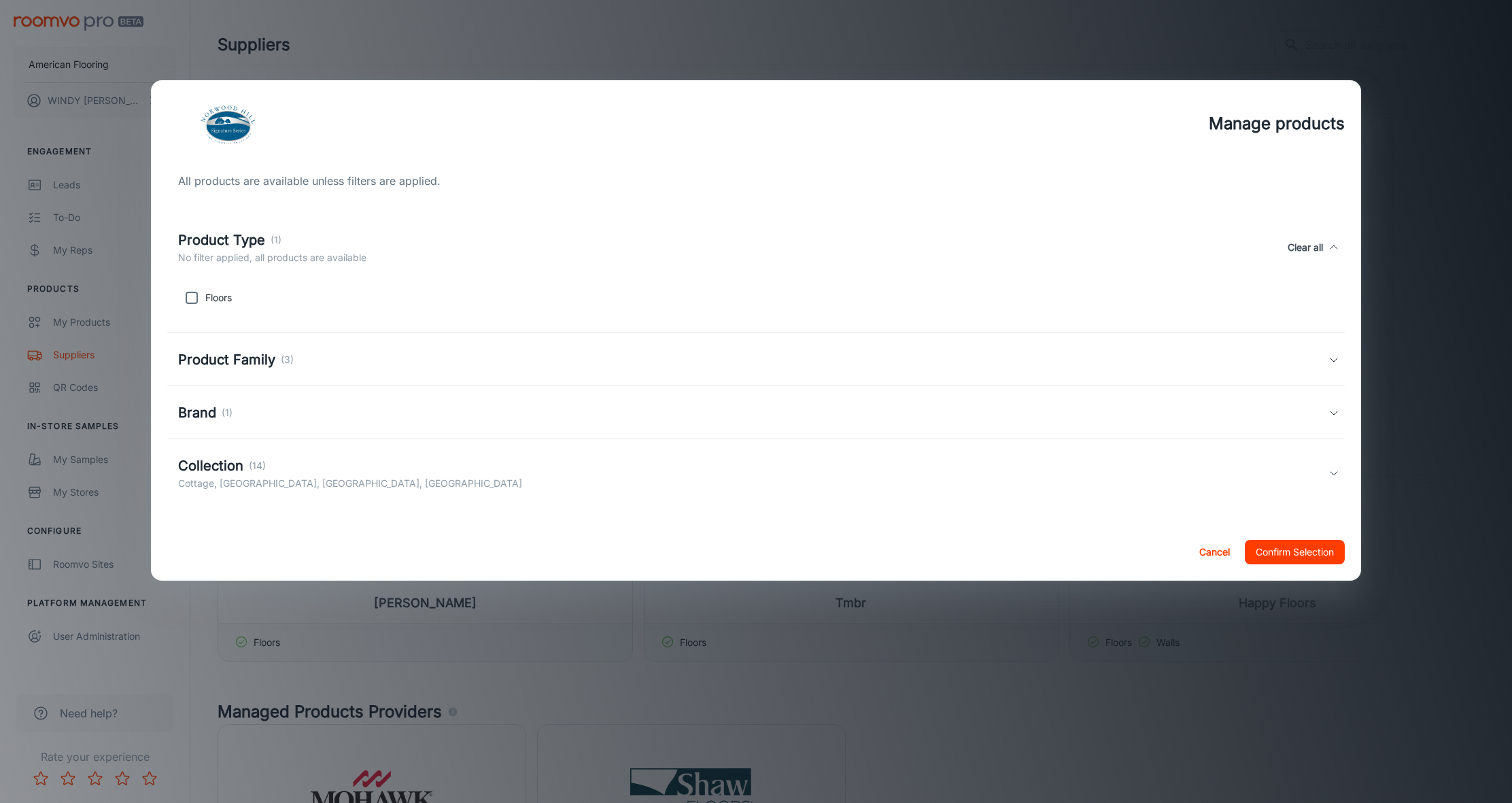
click at [1333, 362] on polyline at bounding box center [1333, 360] width 6 height 4
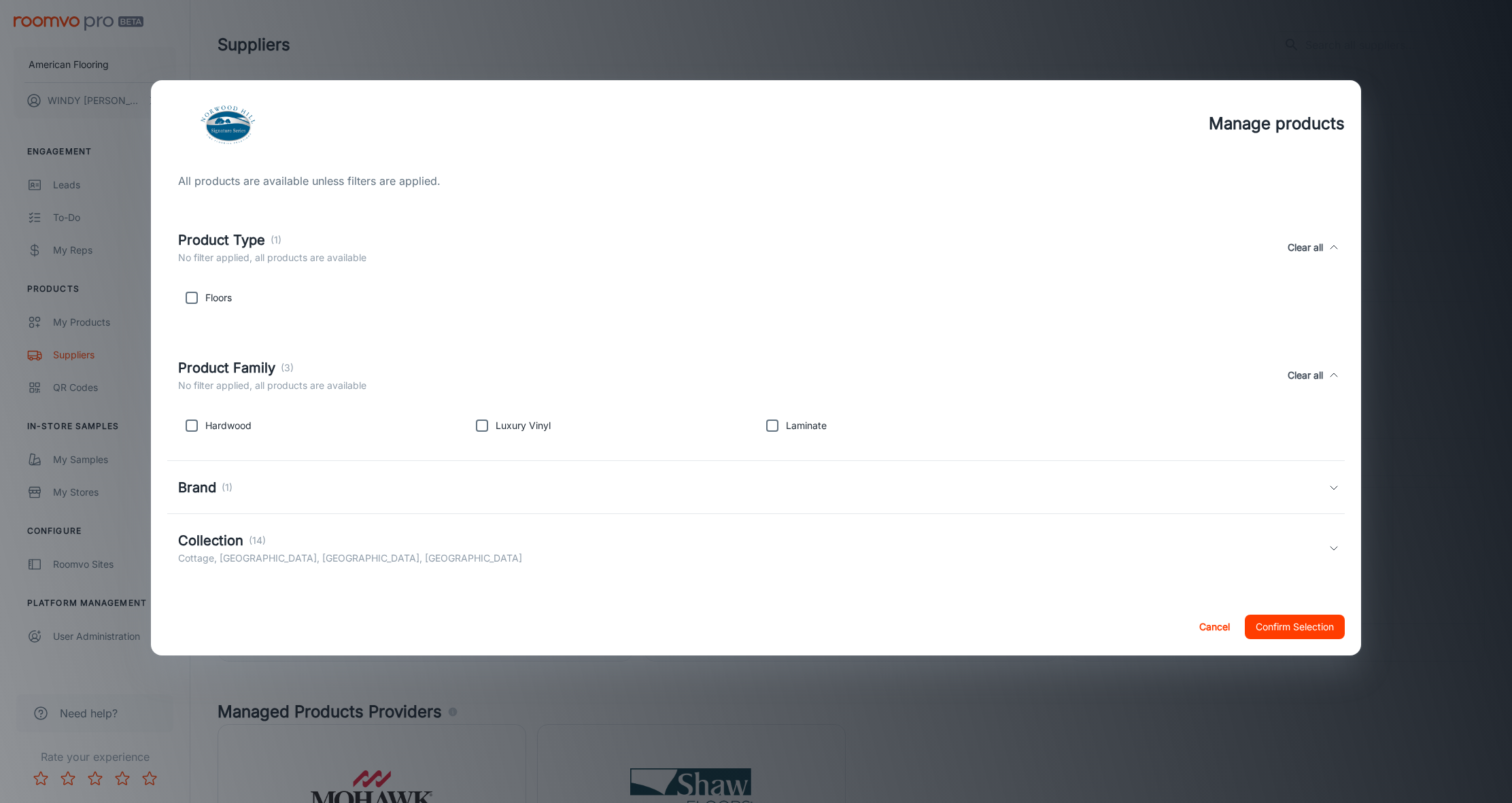
click at [1339, 494] on div "Brand (1)" at bounding box center [755, 488] width 1177 height 53
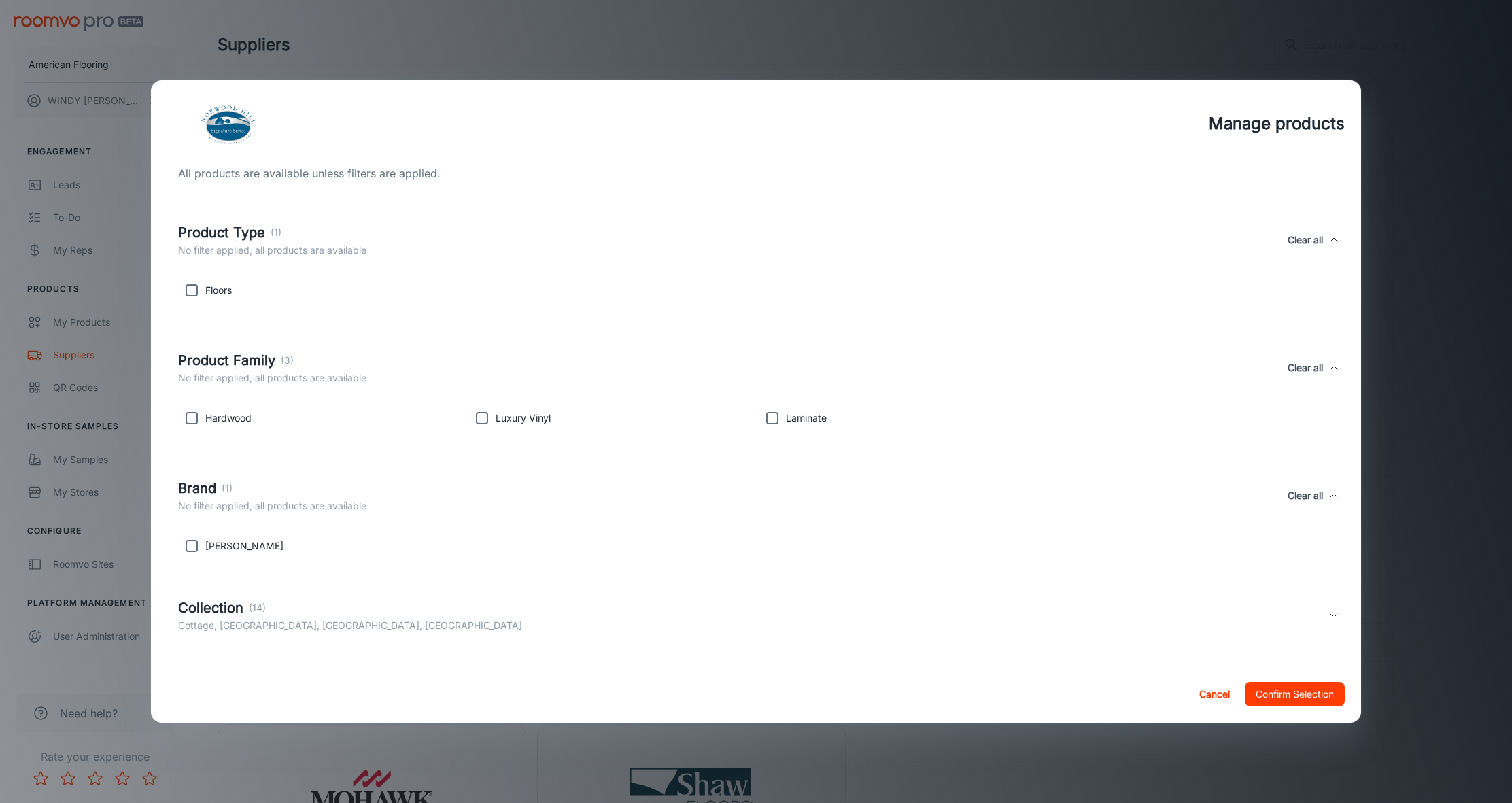
scroll to position [7, 0]
click at [1333, 613] on icon at bounding box center [1333, 615] width 11 height 11
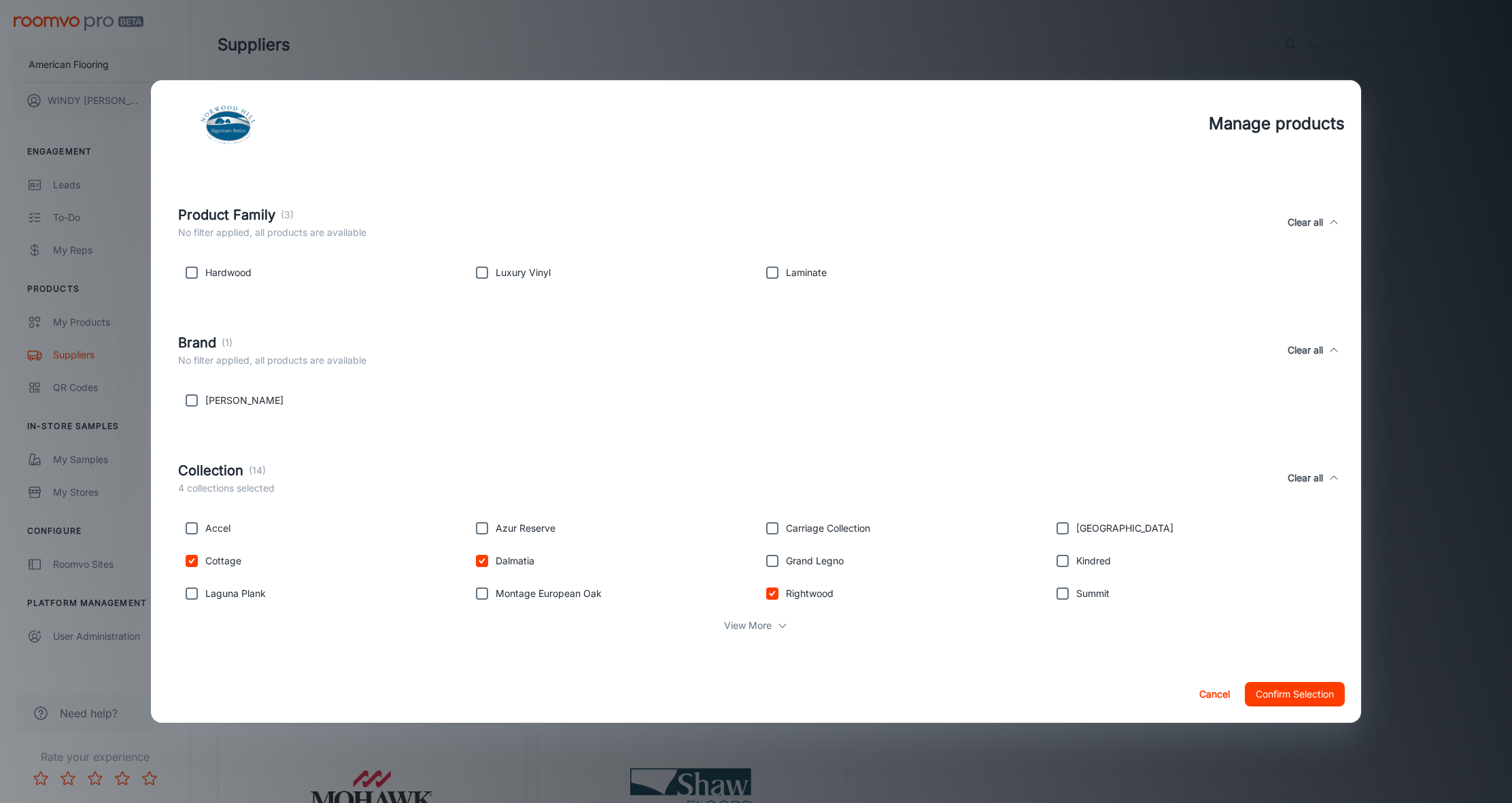
scroll to position [153, 0]
click at [753, 624] on p "View More" at bounding box center [747, 625] width 47 height 15
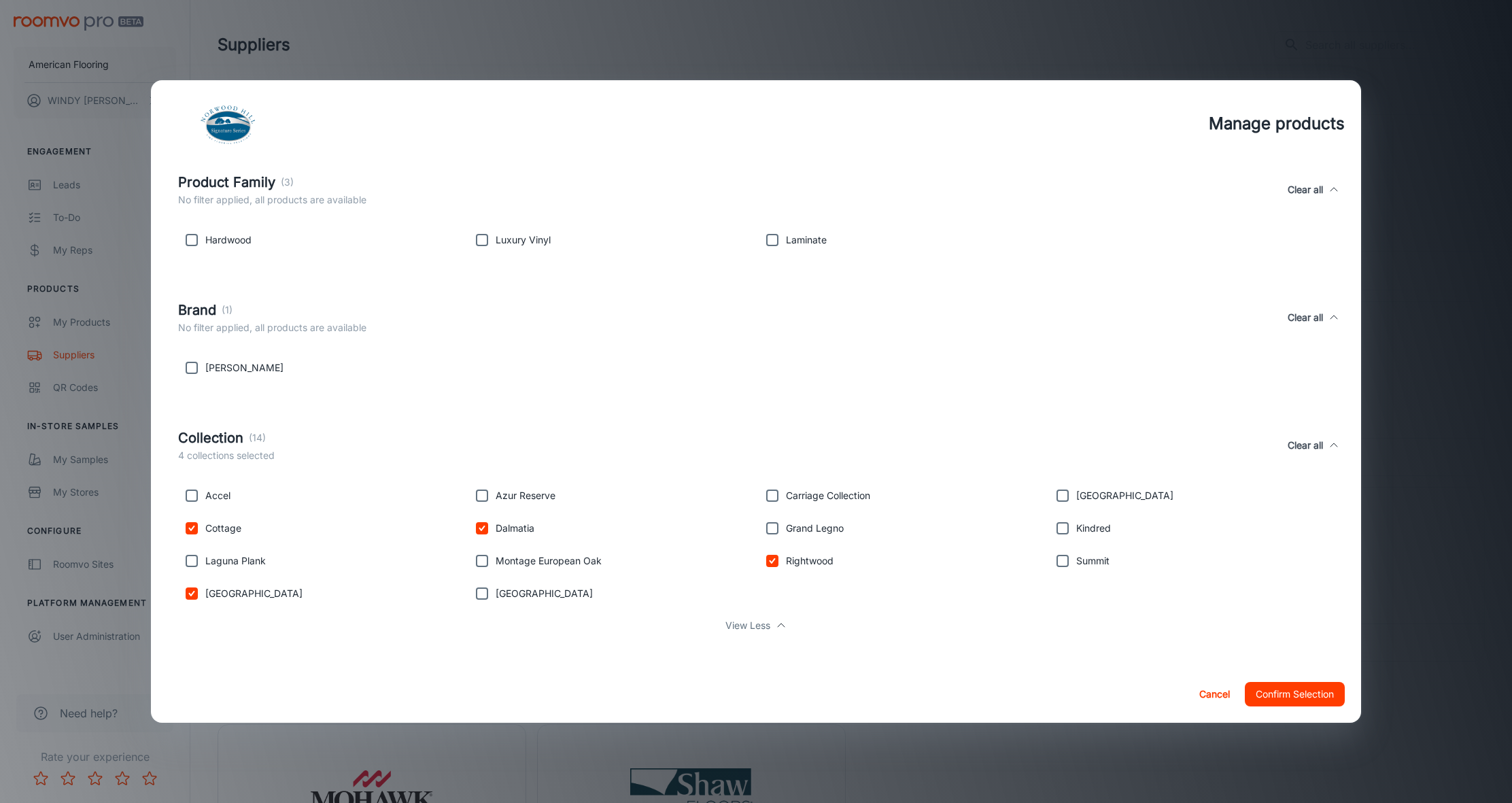
scroll to position [186, 0]
click at [1203, 690] on button "Cancel" at bounding box center [1215, 694] width 44 height 25
